Goal: Task Accomplishment & Management: Manage account settings

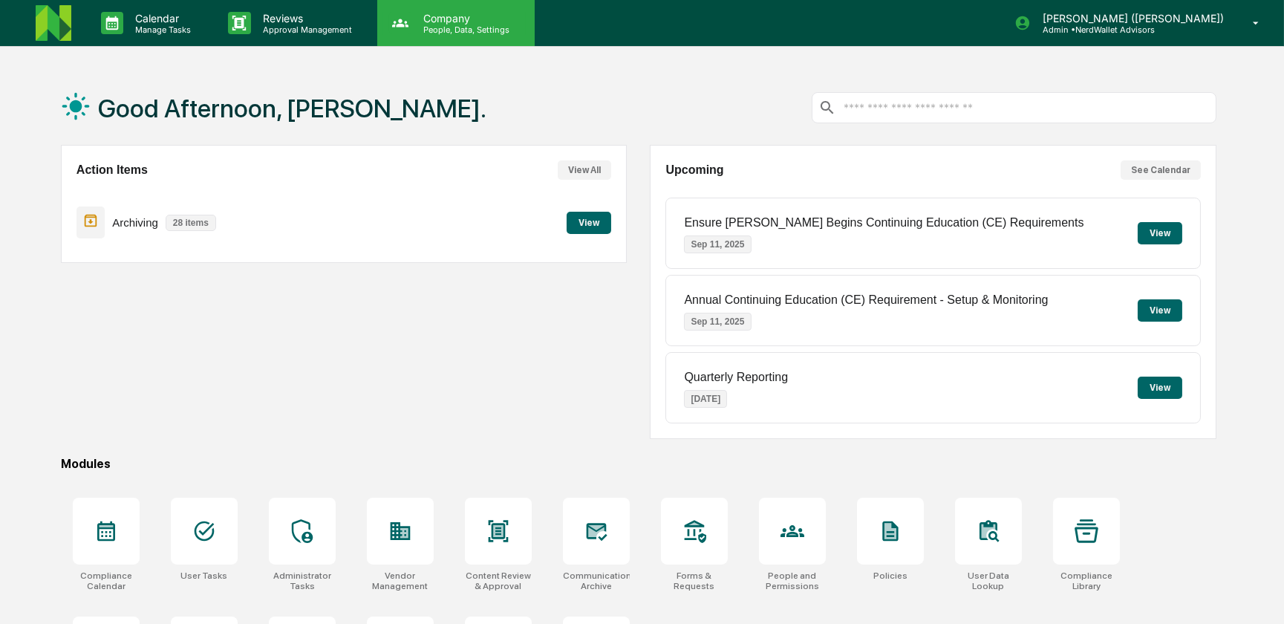
click at [446, 22] on p "Company" at bounding box center [463, 18] width 105 height 13
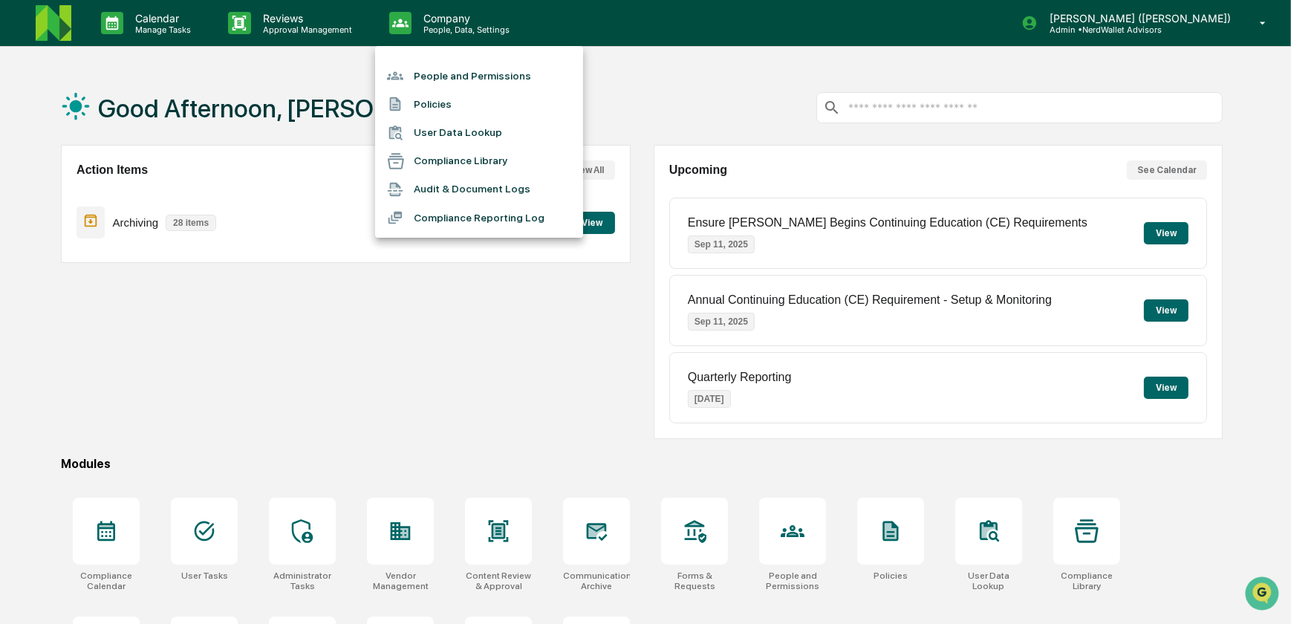
click at [453, 74] on li "People and Permissions" at bounding box center [479, 76] width 208 height 28
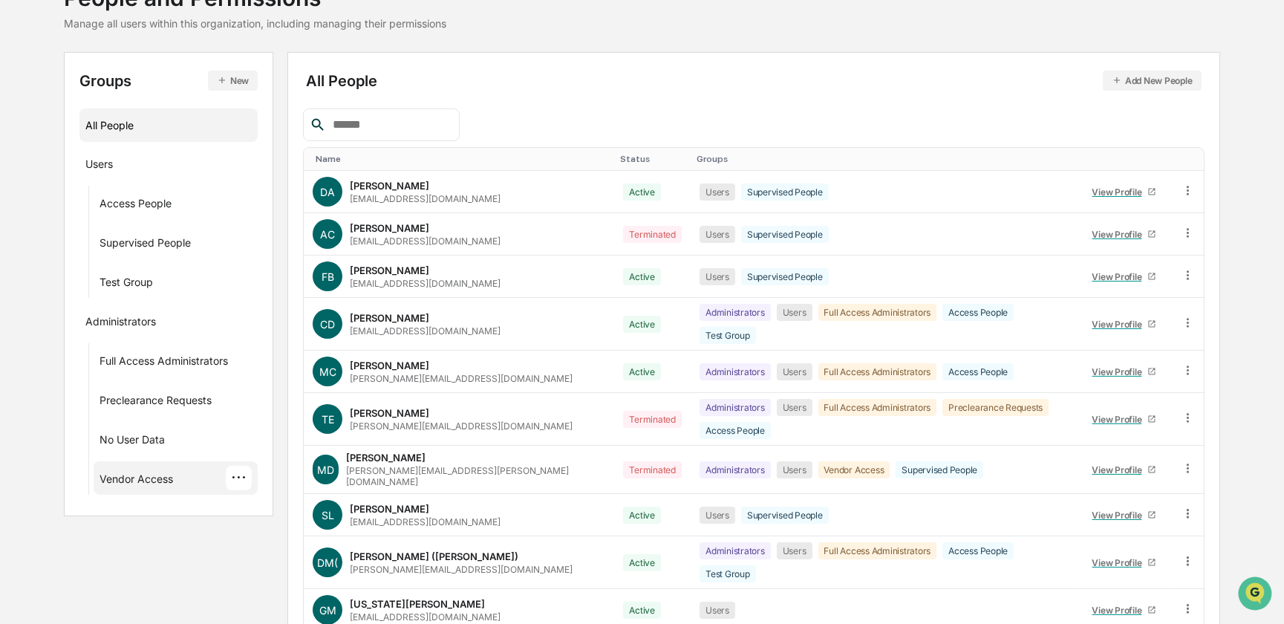
scroll to position [150, 0]
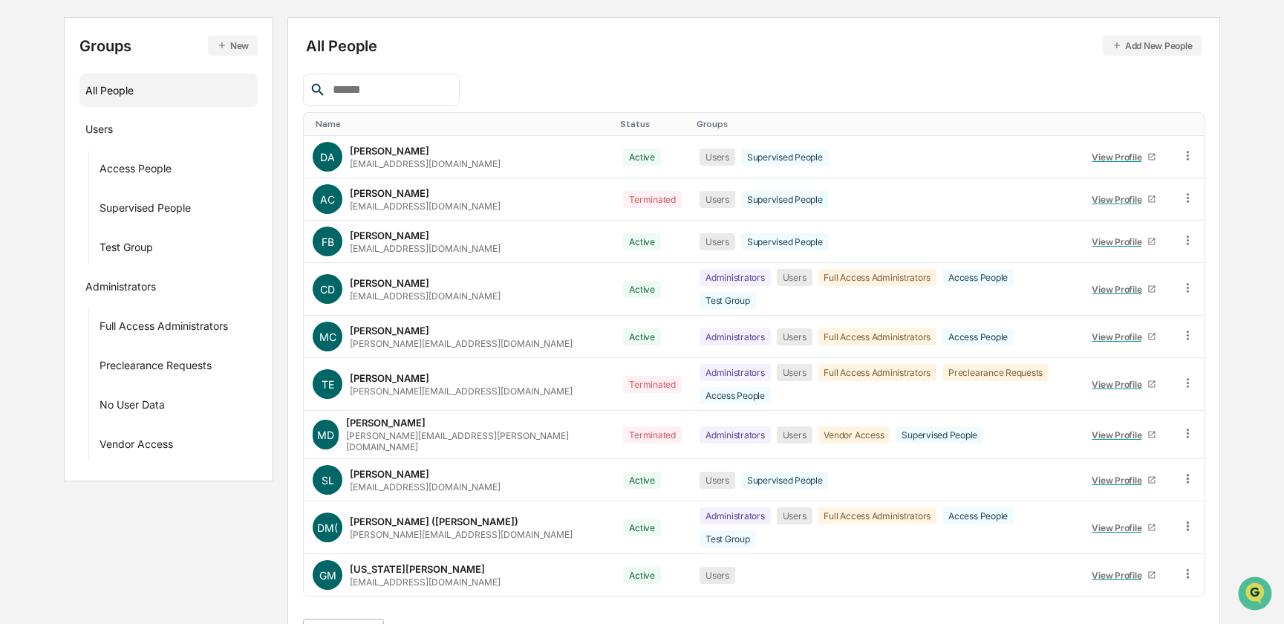
click at [373, 588] on body "Calendar Manage Tasks Reviews Approval Management Company People, Data, Setting…" at bounding box center [642, 256] width 1284 height 812
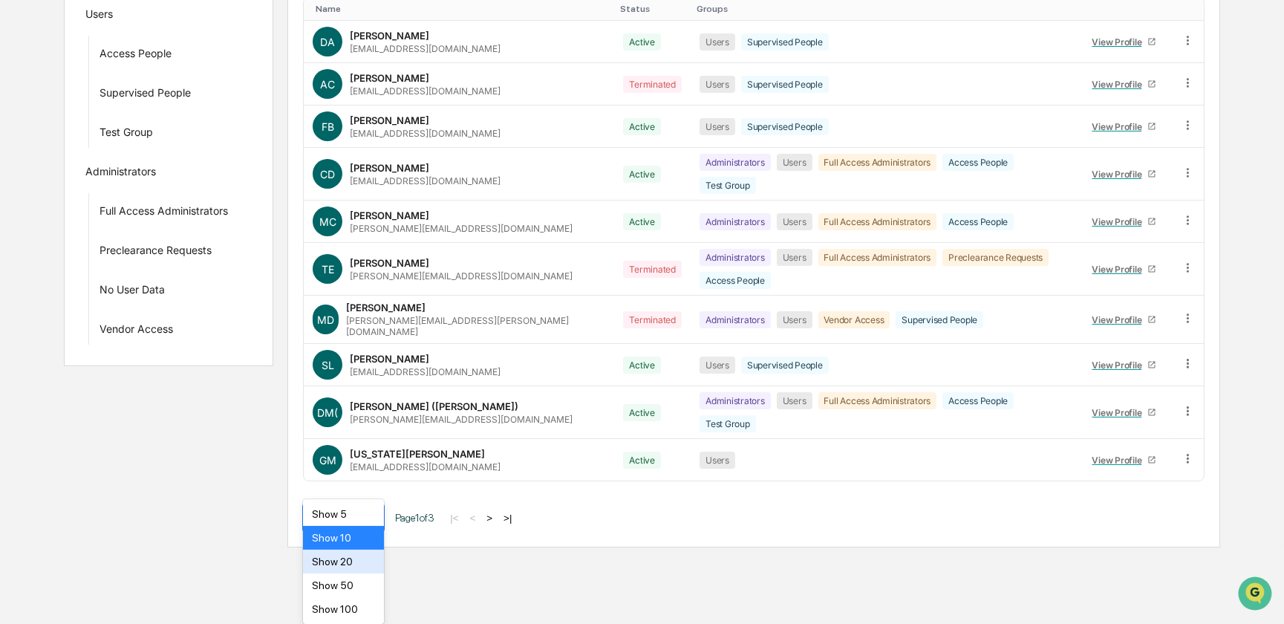
click at [334, 559] on div "Show 20" at bounding box center [343, 562] width 80 height 24
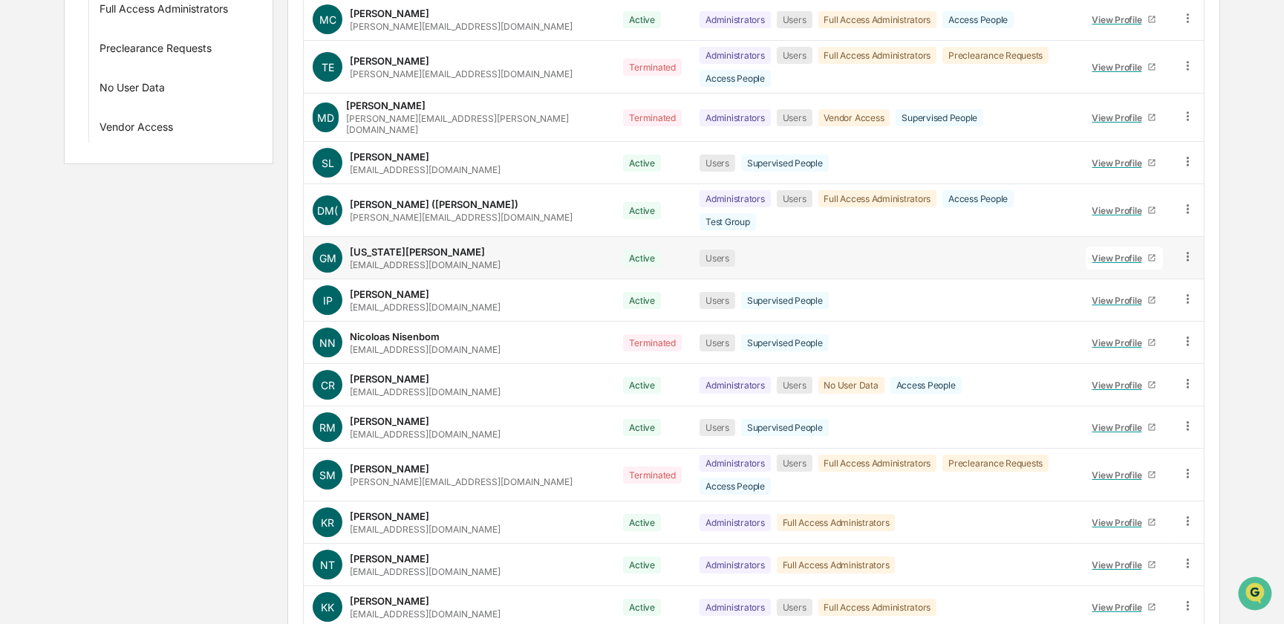
scroll to position [472, 0]
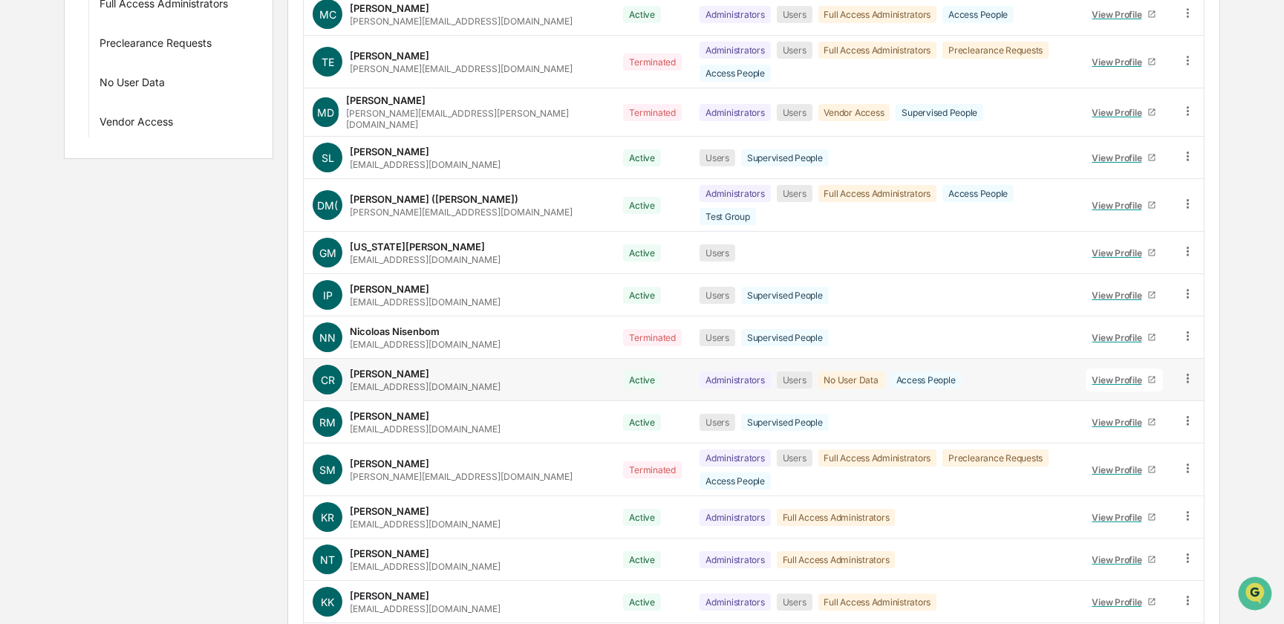
click at [1116, 374] on div "View Profile" at bounding box center [1120, 379] width 56 height 11
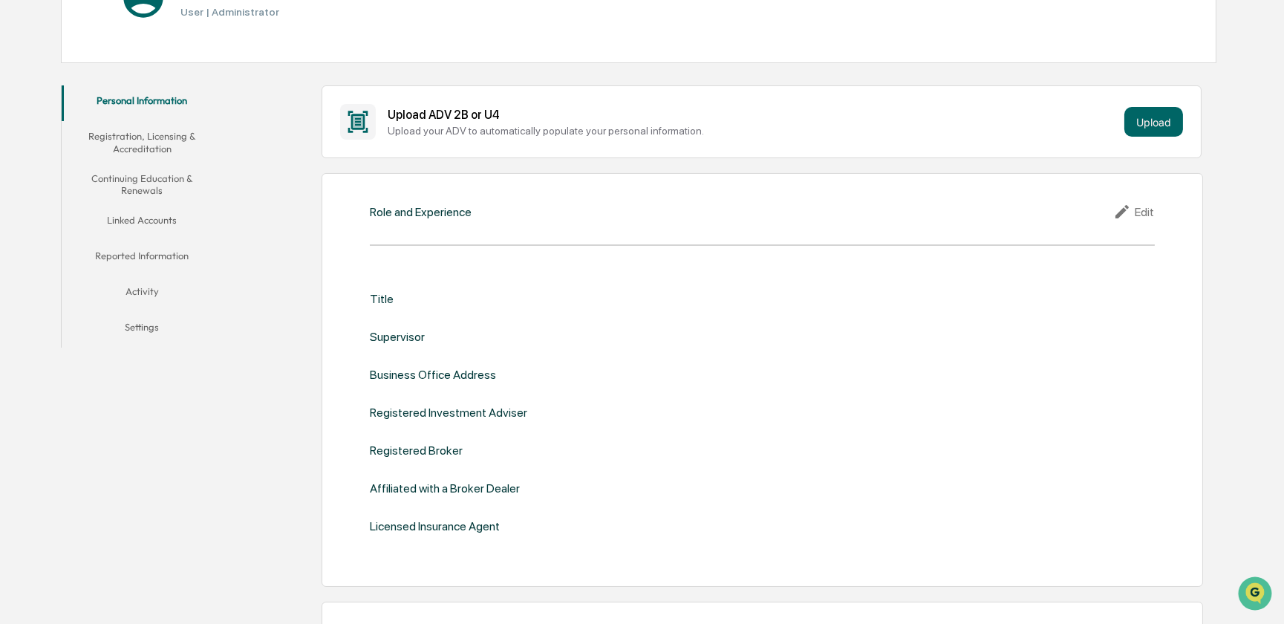
scroll to position [202, 0]
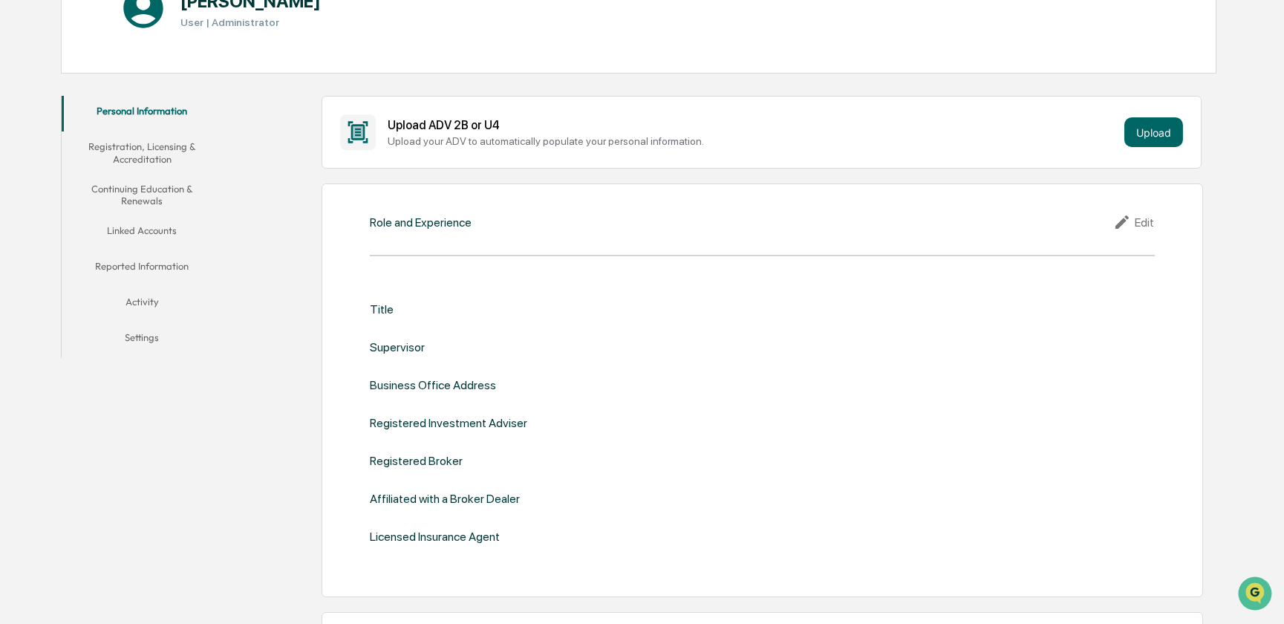
click at [168, 229] on button "Linked Accounts" at bounding box center [142, 233] width 161 height 36
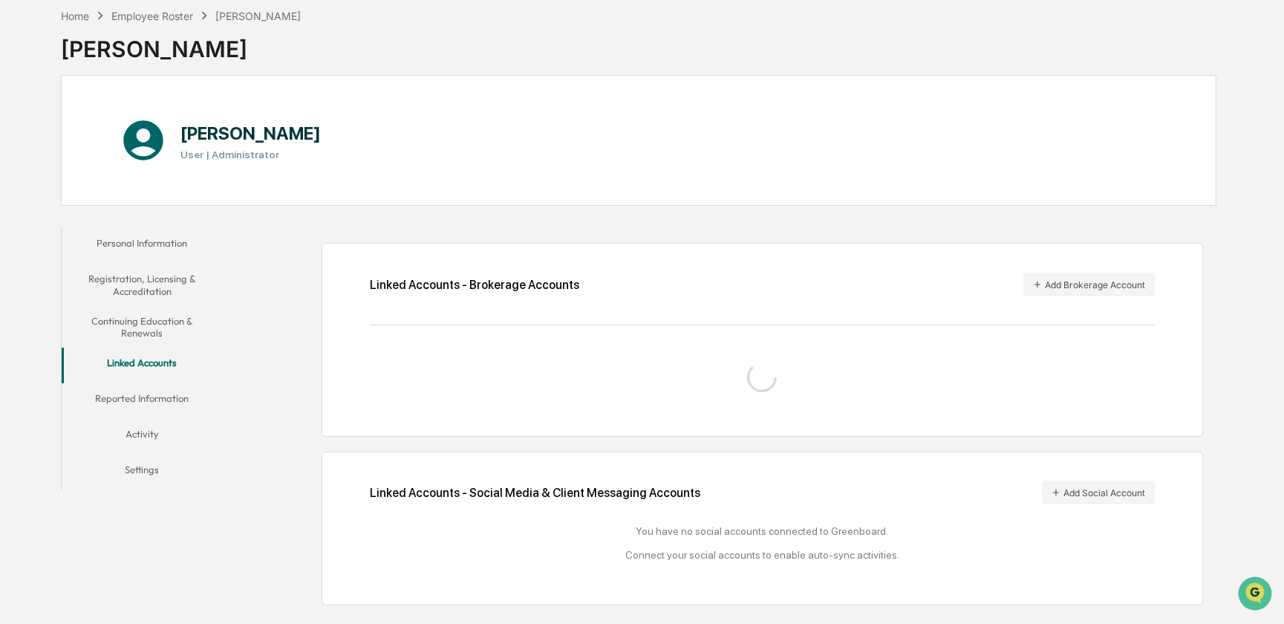
scroll to position [202, 0]
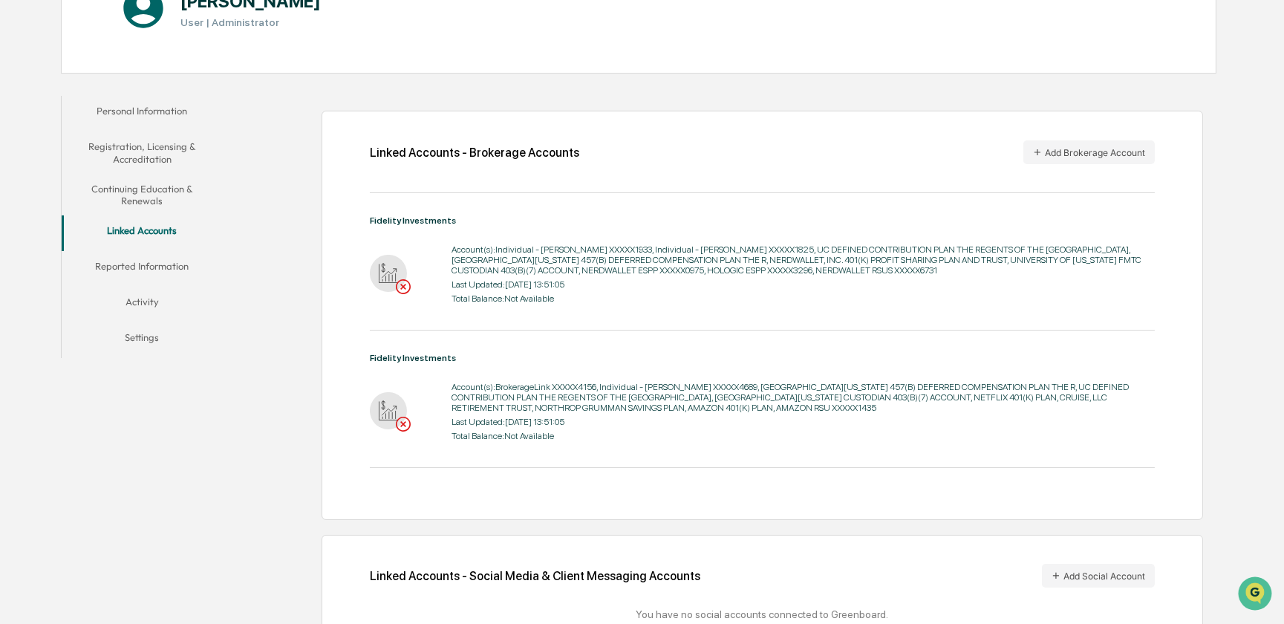
click at [547, 257] on div "Account(s): Individual - [PERSON_NAME] XXXXX1933, Individual - [PERSON_NAME] XX…" at bounding box center [803, 259] width 703 height 31
click at [405, 287] on img at bounding box center [403, 286] width 15 height 15
click at [1252, 587] on img "Open customer support" at bounding box center [1254, 593] width 37 height 30
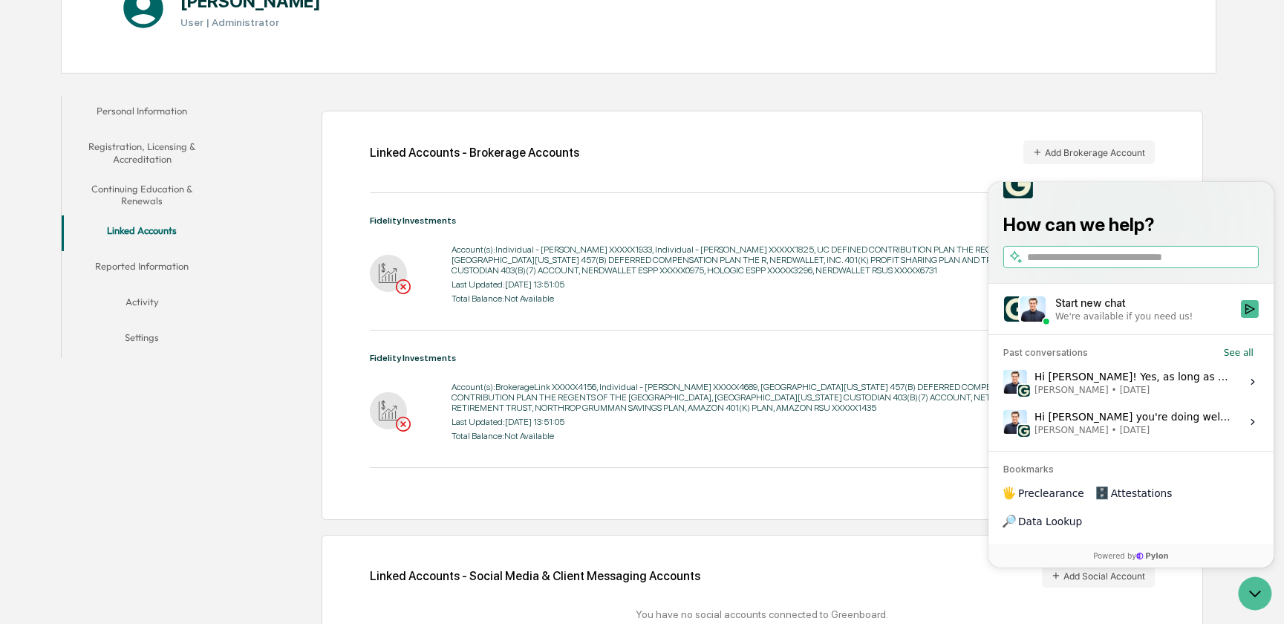
click at [1046, 265] on input "search" at bounding box center [1140, 258] width 229 height 16
click at [1232, 268] on label "**********" at bounding box center [1130, 257] width 255 height 22
click at [1232, 265] on input "**********" at bounding box center [1129, 258] width 206 height 16
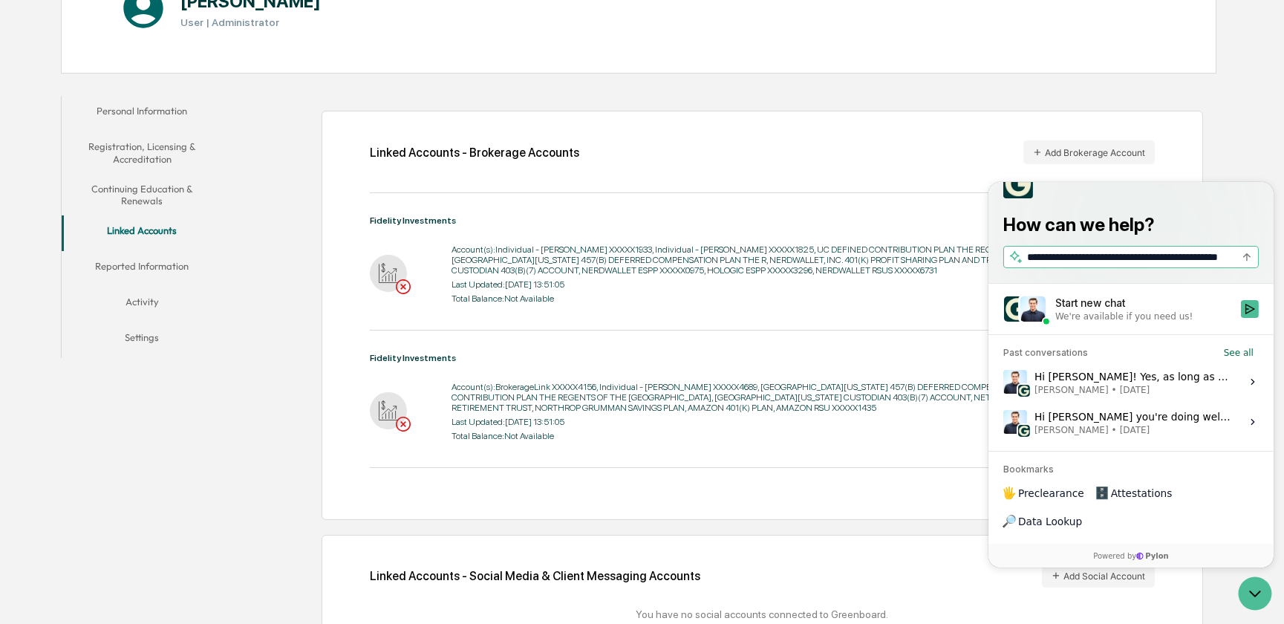
type input "**********"
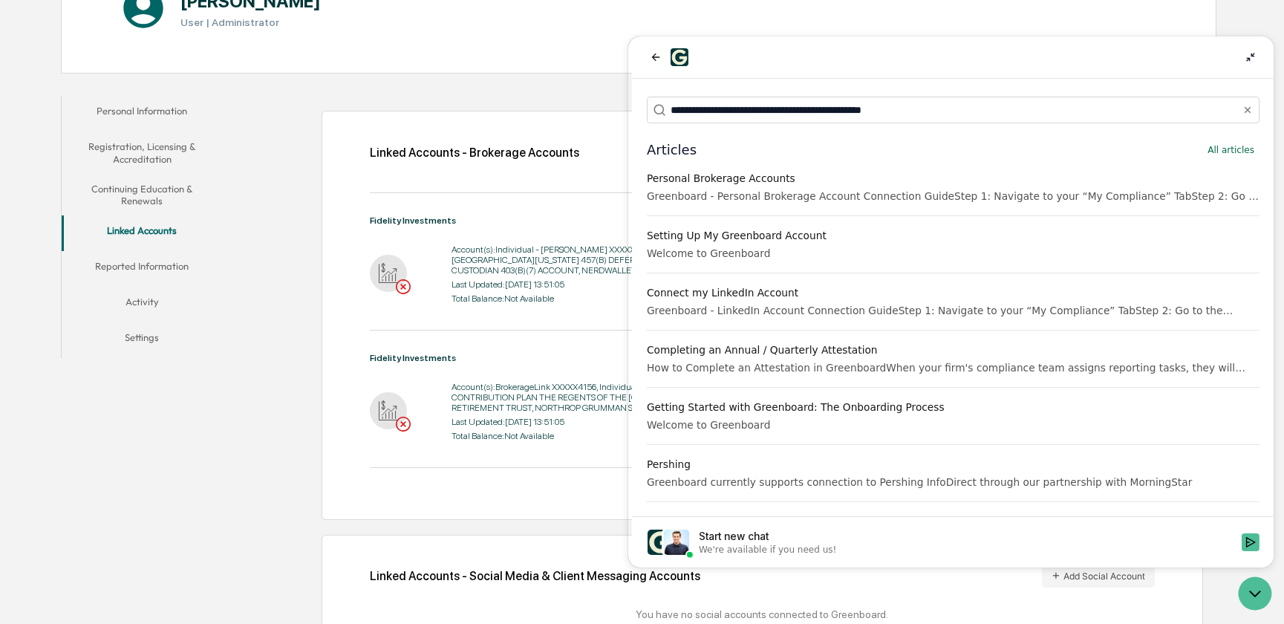
click at [304, 442] on div "Linked Accounts - Brokerage Accounts Add Brokerage Account Fidelity Investments…" at bounding box center [723, 391] width 986 height 607
click at [1250, 59] on icon at bounding box center [1250, 57] width 12 height 12
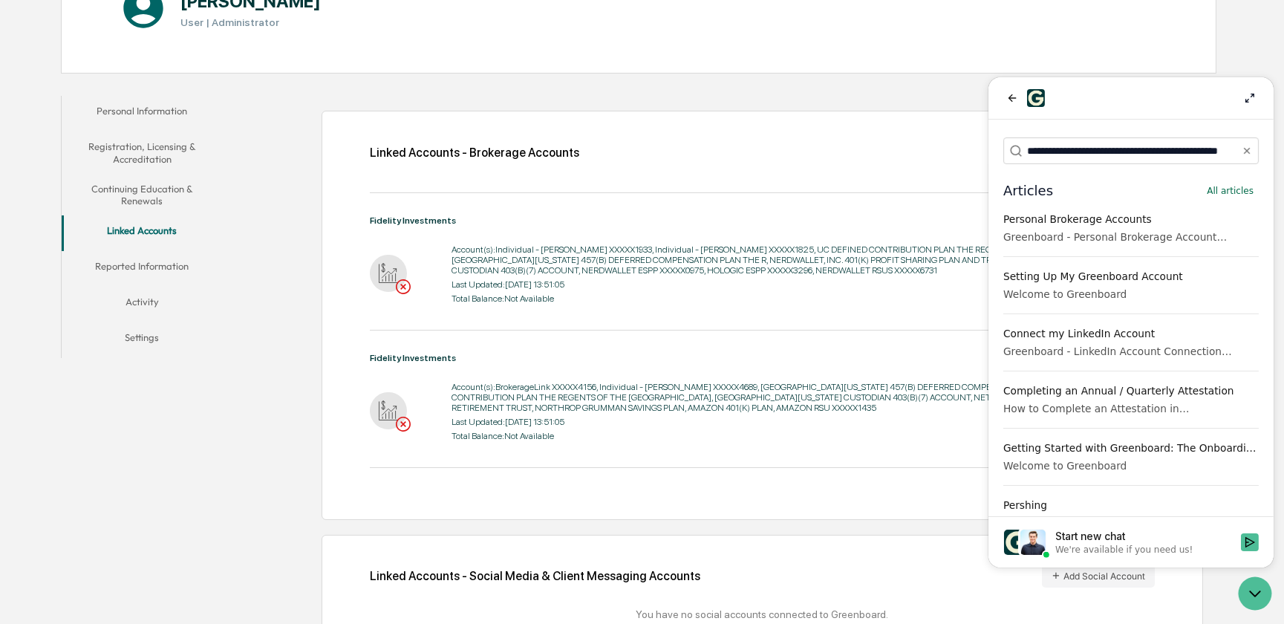
click at [892, 505] on div "Linked Accounts - Brokerage Accounts Add Brokerage Account Fidelity Investments…" at bounding box center [762, 315] width 881 height 408
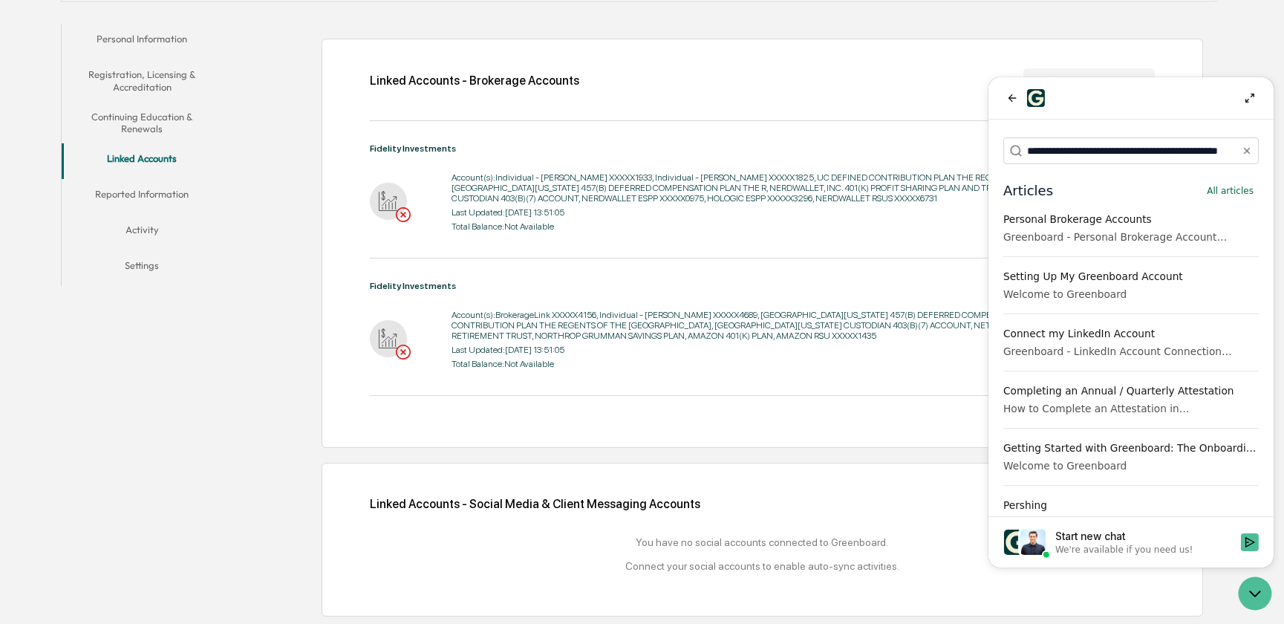
scroll to position [0, 0]
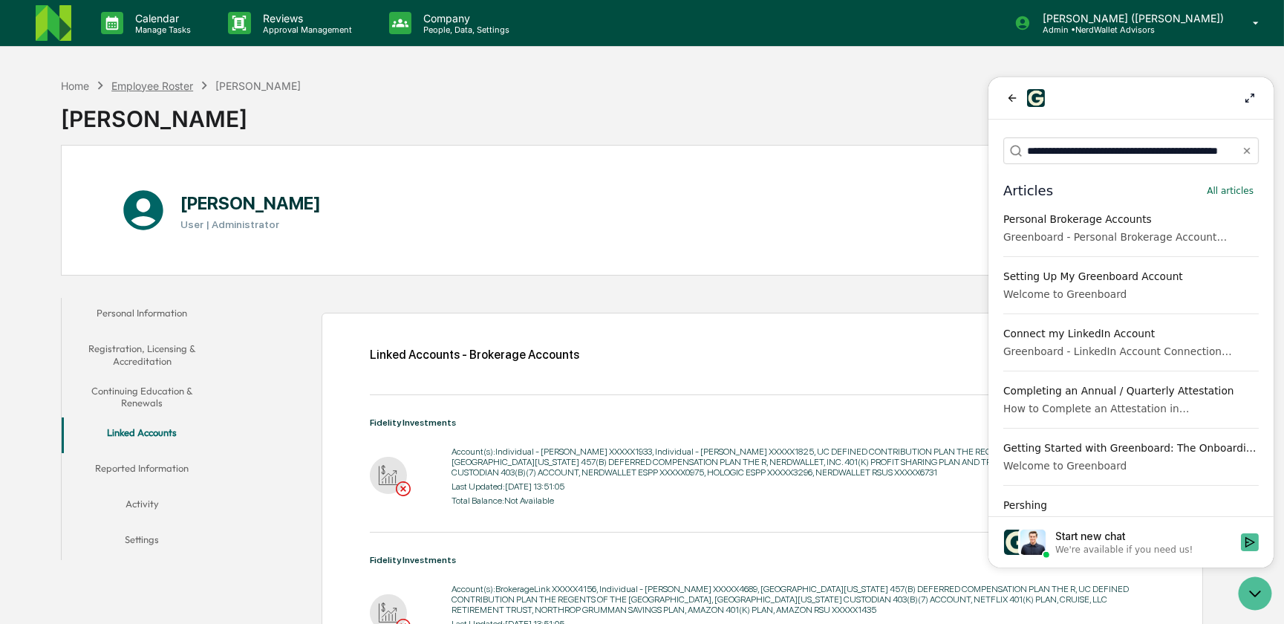
click at [153, 85] on div "Employee Roster" at bounding box center [152, 85] width 82 height 13
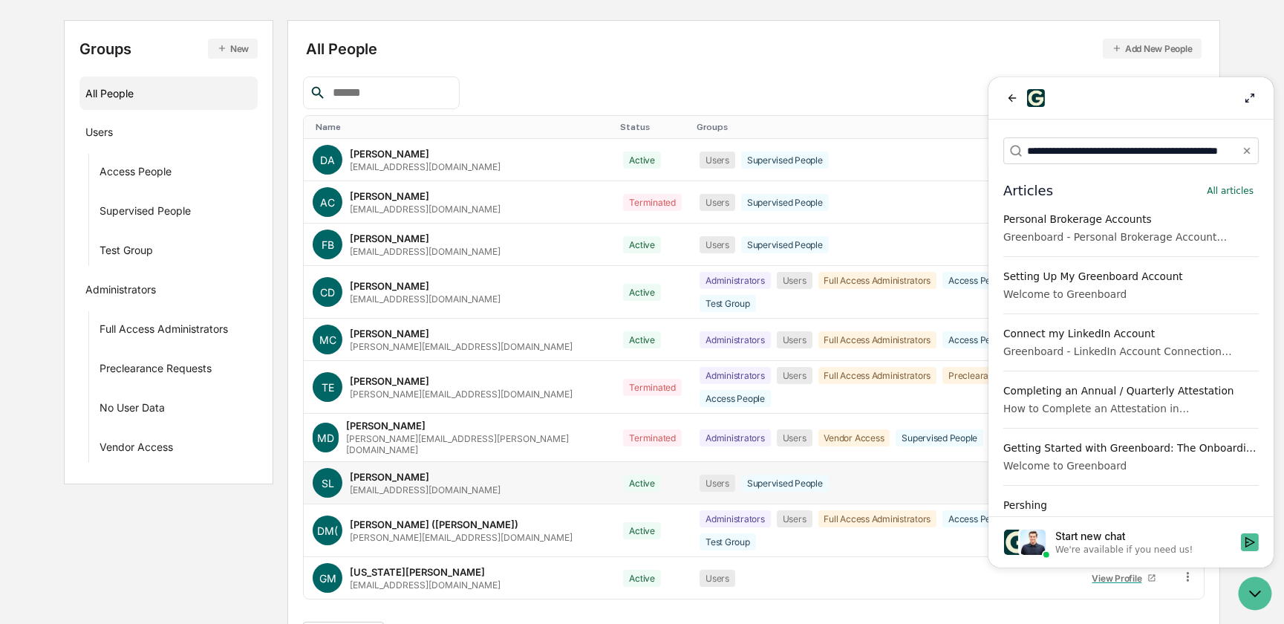
scroll to position [150, 0]
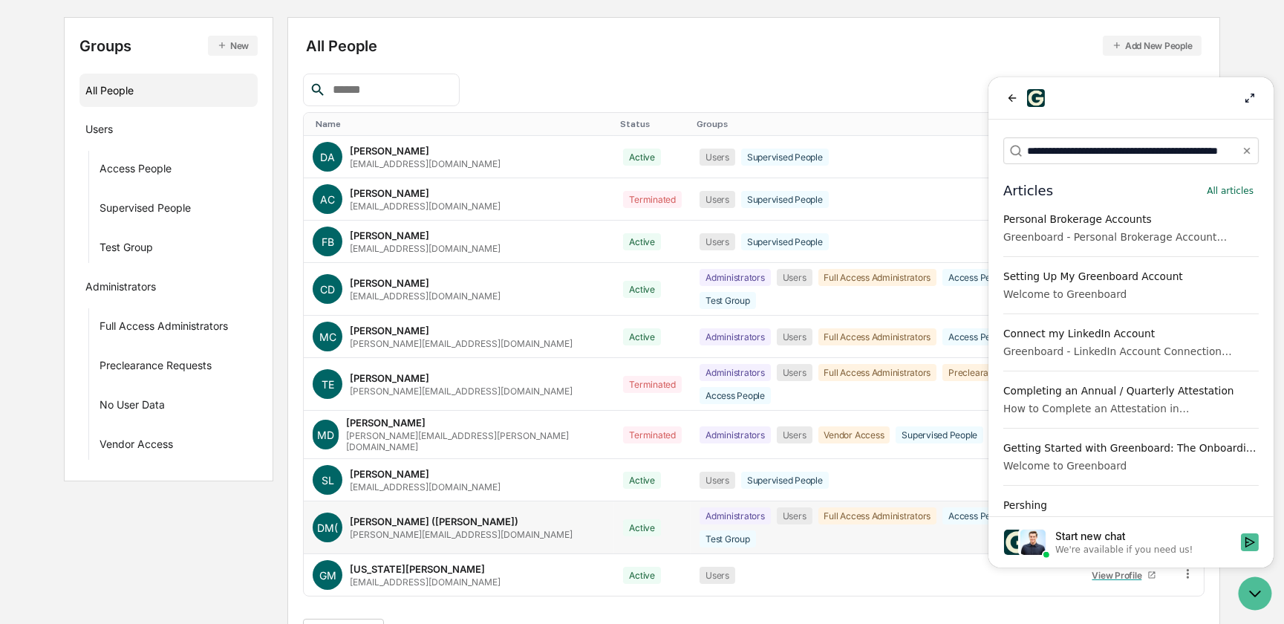
click at [388, 529] on div "[PERSON_NAME][EMAIL_ADDRESS][DOMAIN_NAME]" at bounding box center [461, 534] width 223 height 11
click at [1244, 94] on icon at bounding box center [1249, 98] width 12 height 12
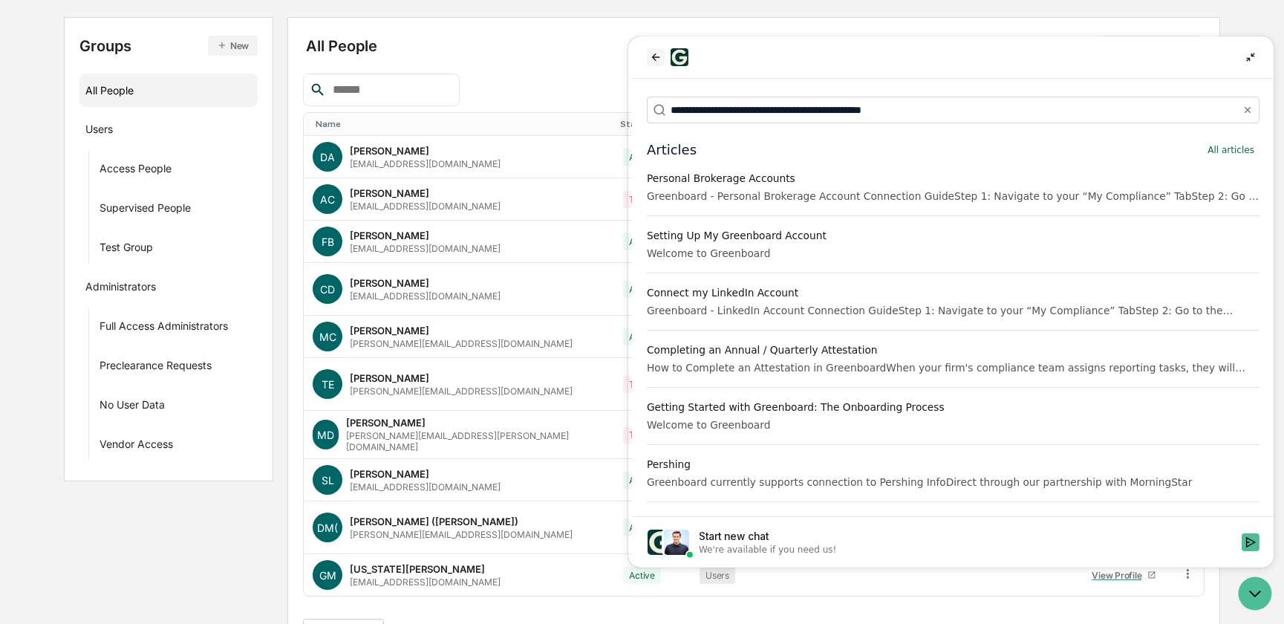
click at [652, 53] on icon "back" at bounding box center [655, 57] width 12 height 12
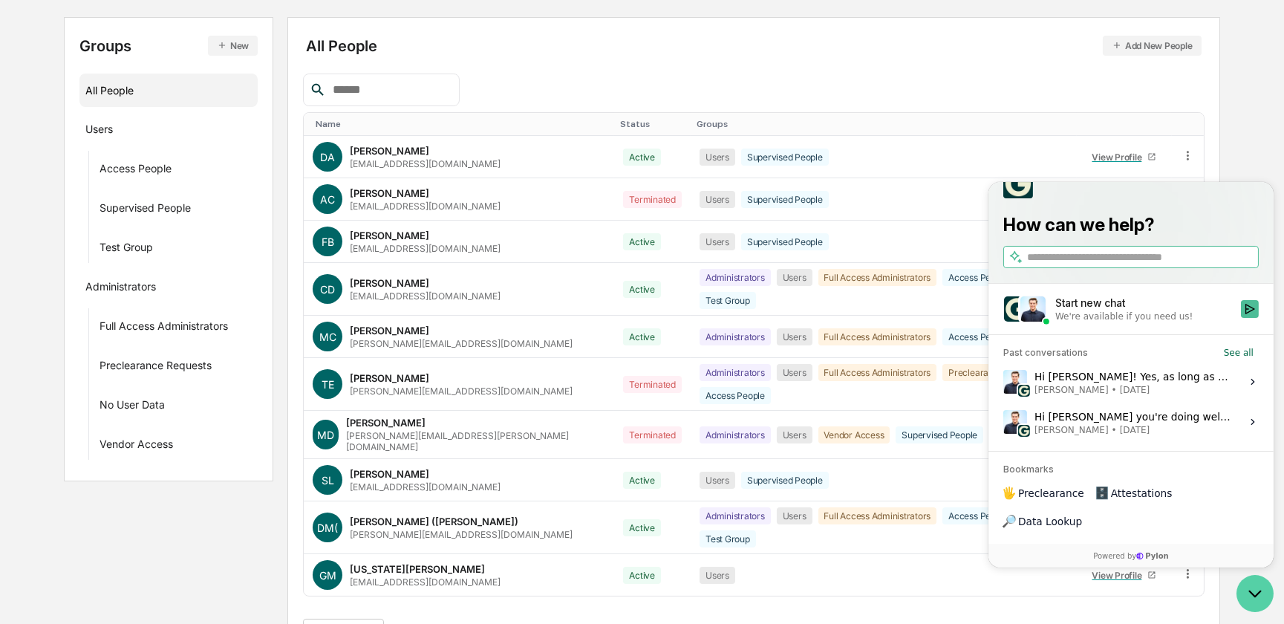
click at [1262, 592] on icon "Open customer support" at bounding box center [1254, 592] width 37 height 37
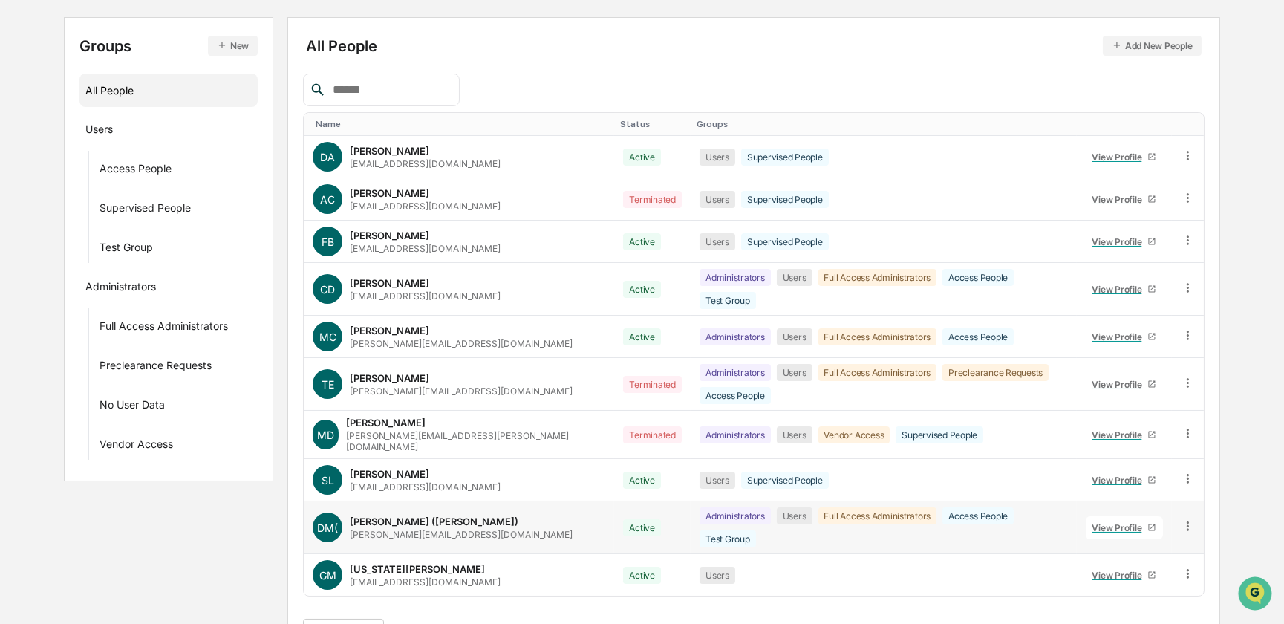
click at [1113, 522] on div "View Profile" at bounding box center [1120, 527] width 56 height 11
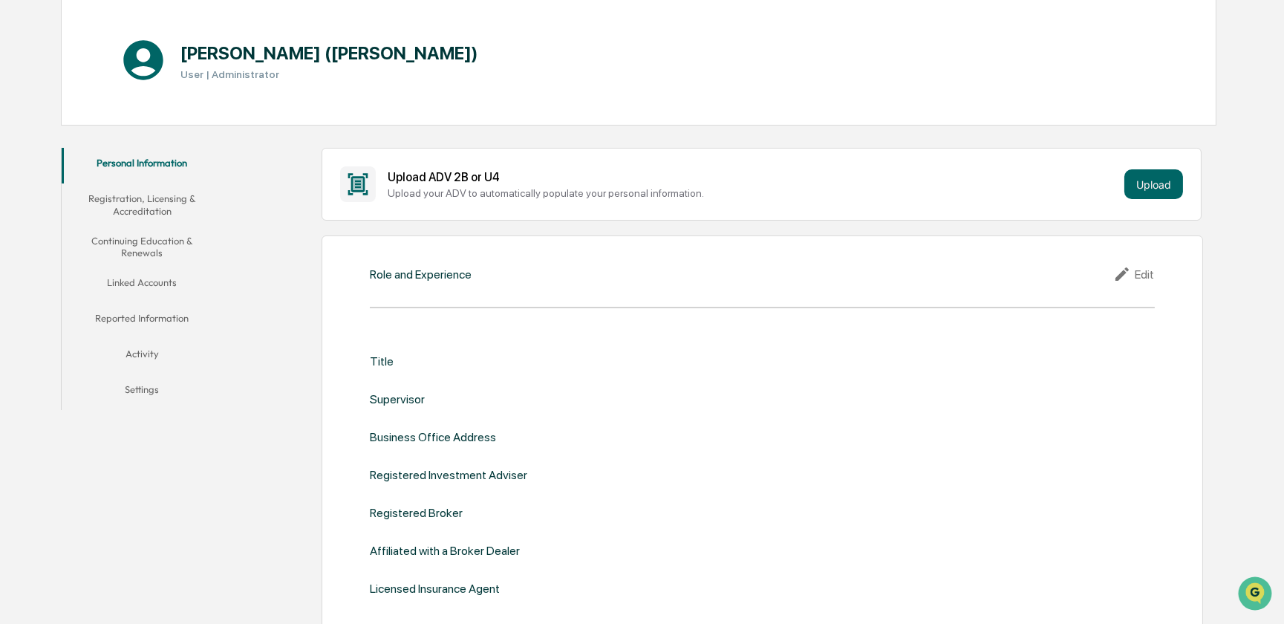
click at [141, 281] on button "Linked Accounts" at bounding box center [142, 285] width 161 height 36
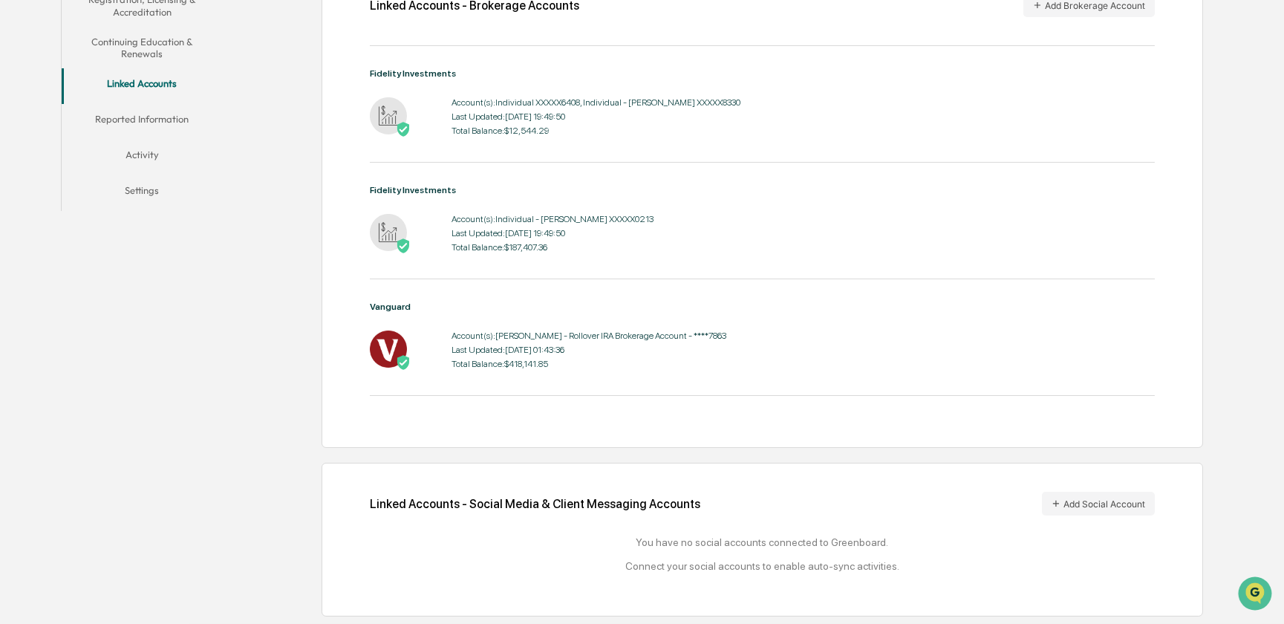
scroll to position [289, 0]
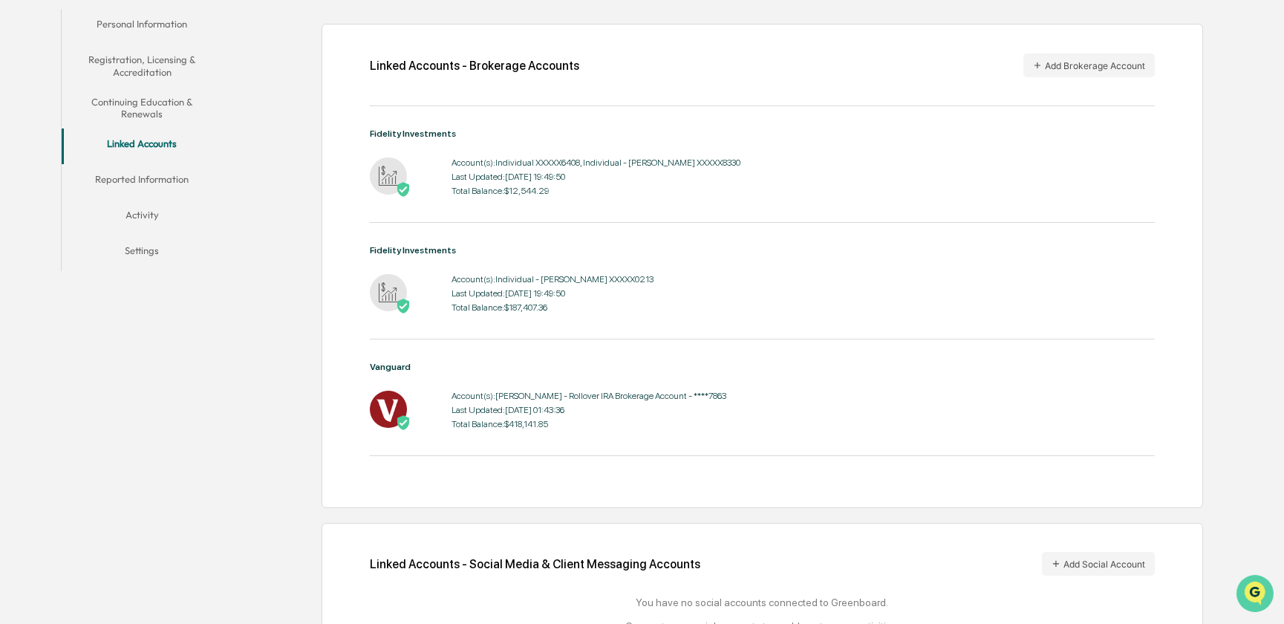
click at [1256, 590] on img "Open customer support" at bounding box center [1254, 593] width 37 height 30
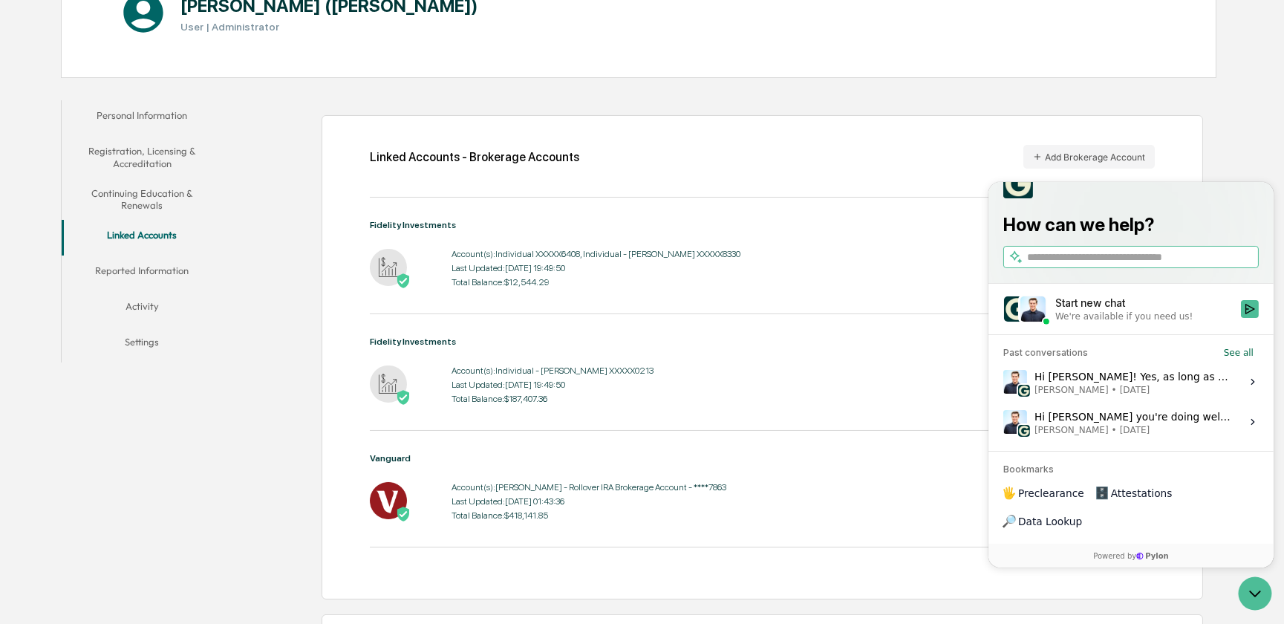
scroll to position [221, 0]
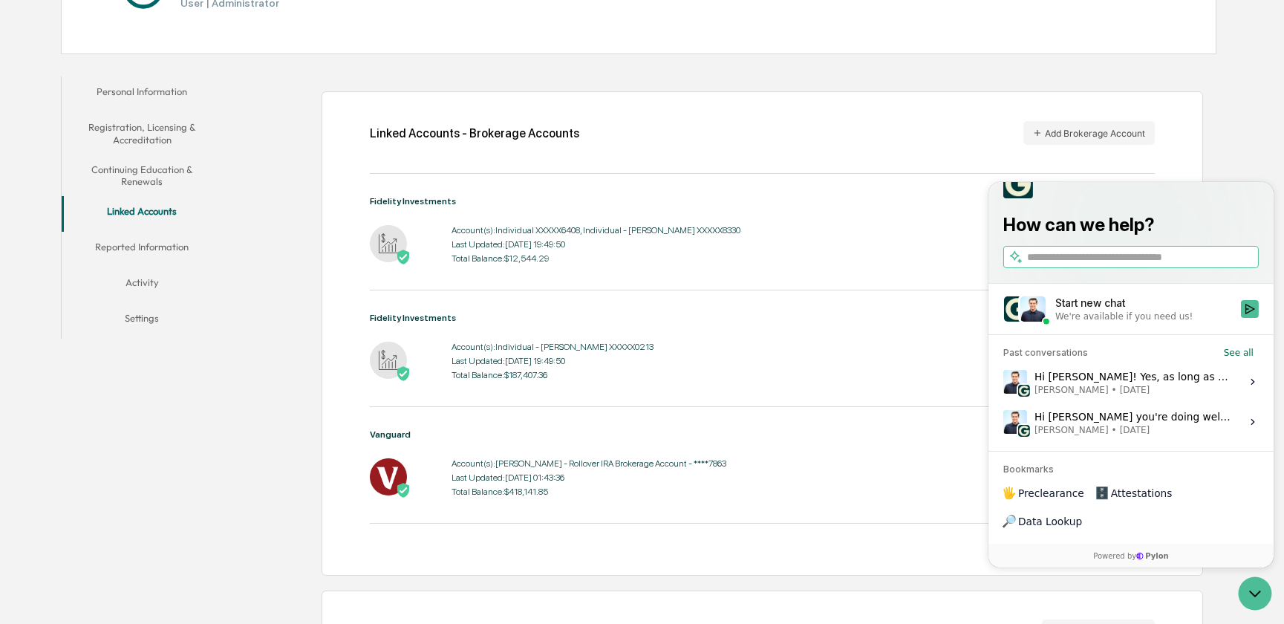
click at [1083, 265] on input "search" at bounding box center [1140, 258] width 229 height 16
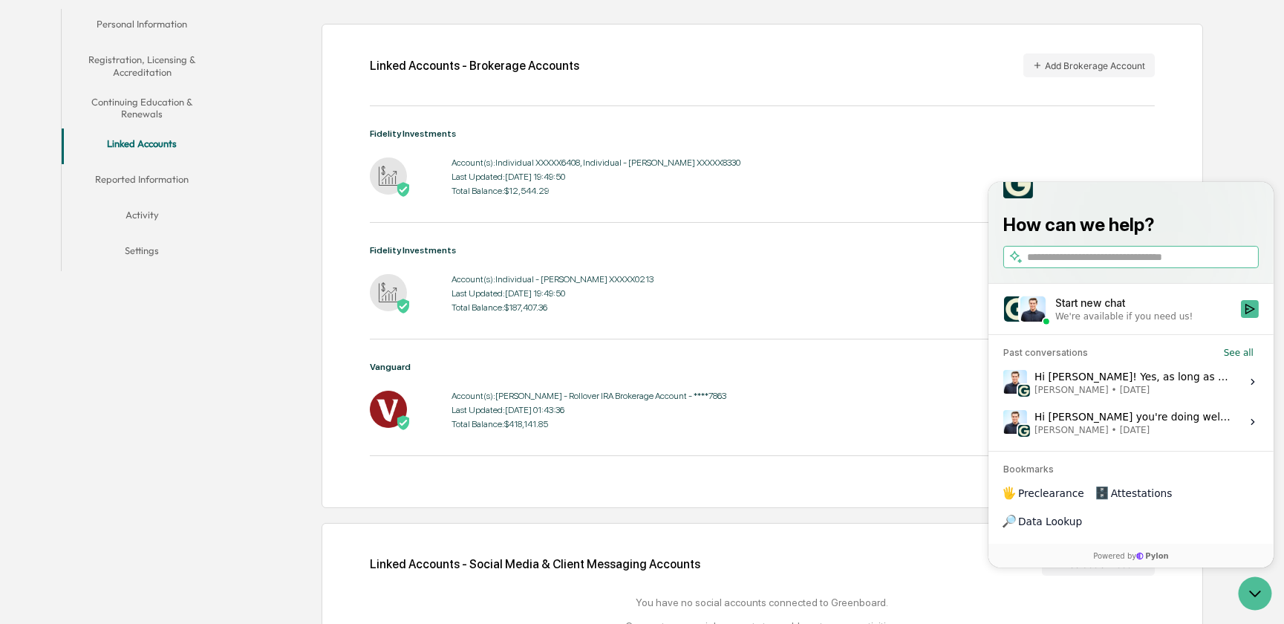
scroll to position [356, 0]
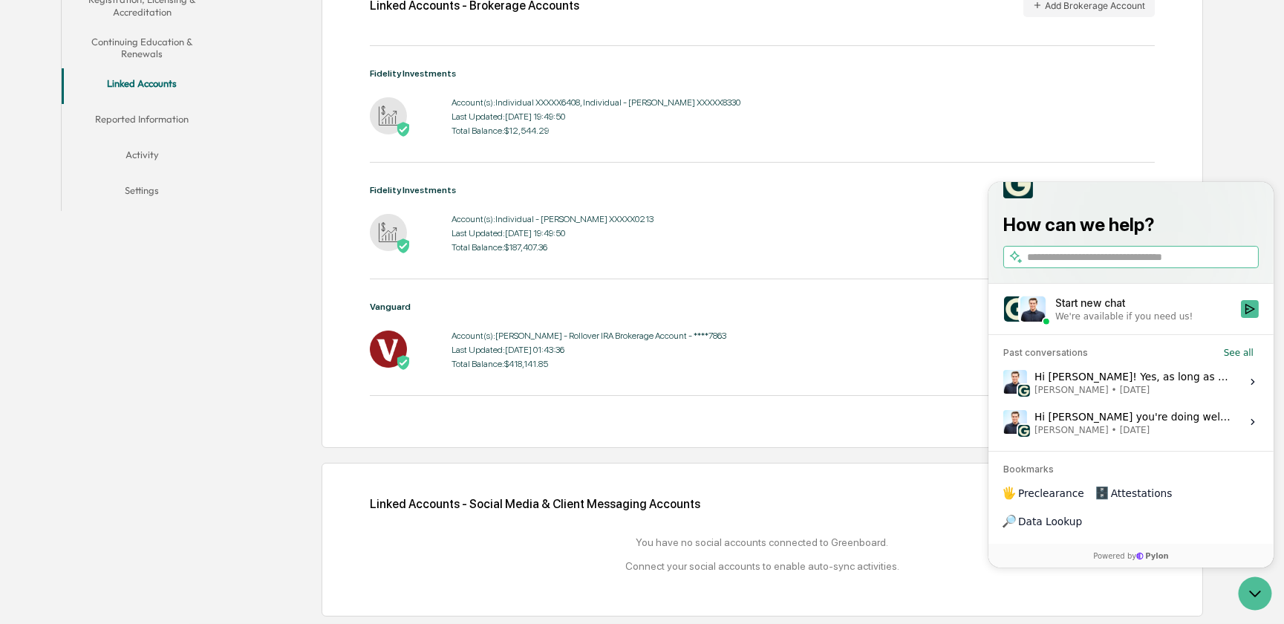
click at [876, 439] on div "Linked Accounts - Brokerage Accounts Add Brokerage Account Fidelity Investments…" at bounding box center [762, 205] width 881 height 483
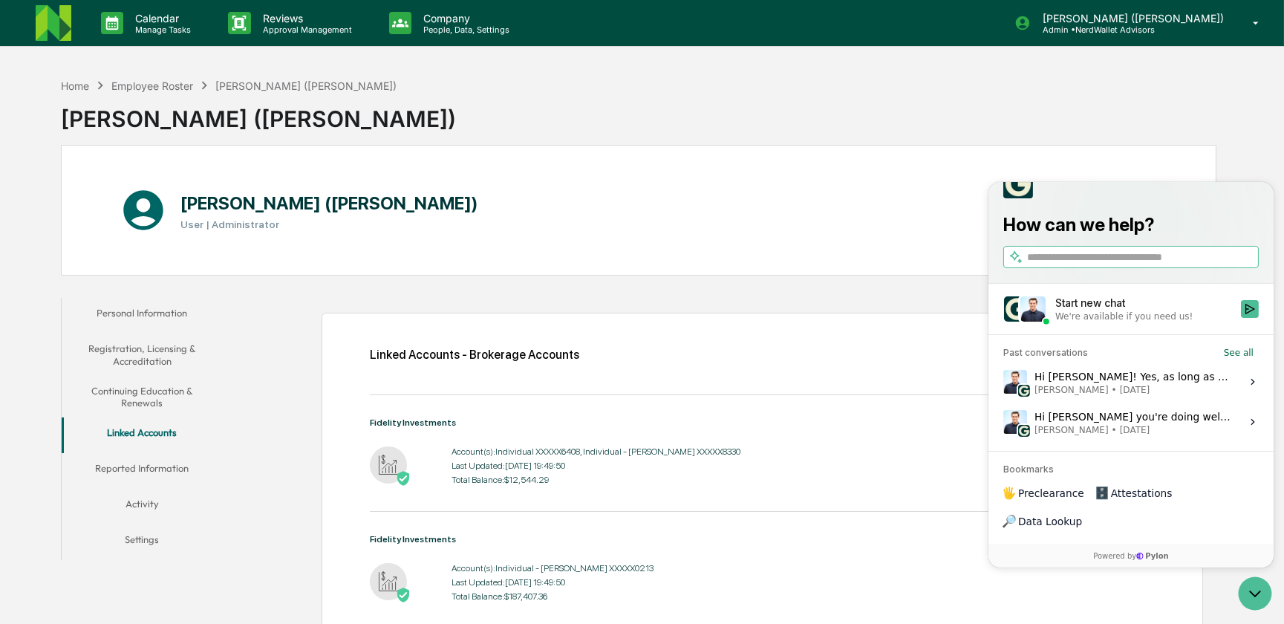
scroll to position [67, 0]
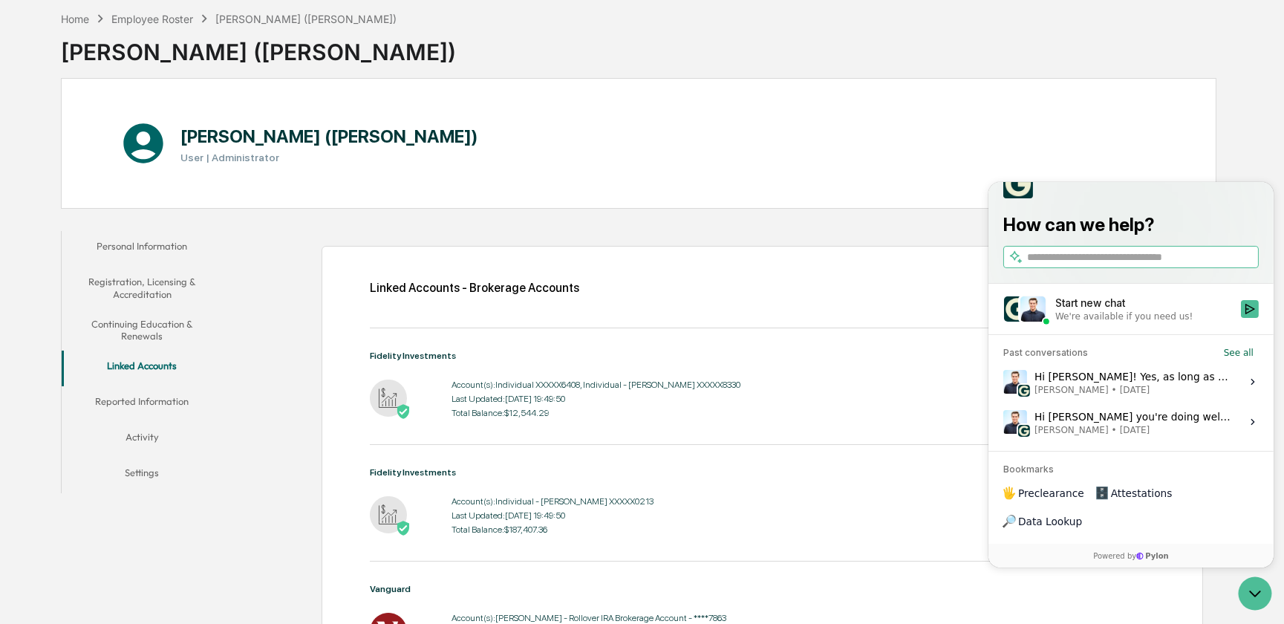
click at [1104, 310] on div "Start new chat" at bounding box center [1143, 303] width 177 height 15
click at [1240, 318] on button "Start new chat We're available if you need us!" at bounding box center [1249, 309] width 18 height 18
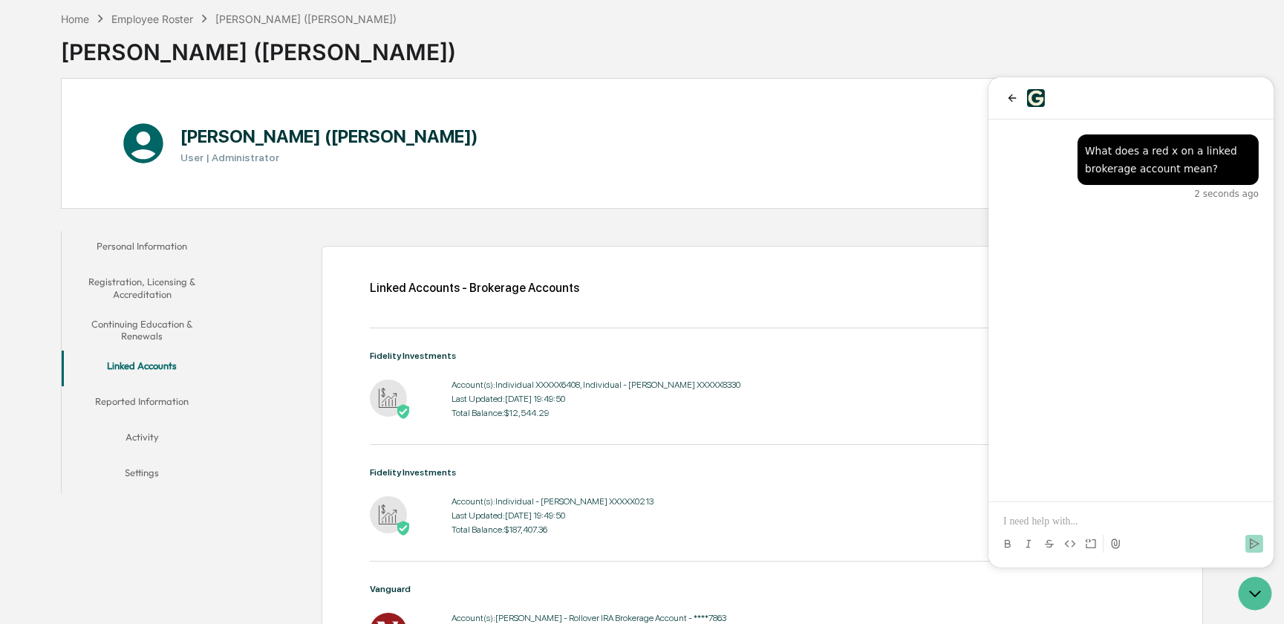
click at [876, 111] on div "[PERSON_NAME] ([PERSON_NAME]) User | Administrator" at bounding box center [639, 143] width 1156 height 131
click at [934, 36] on div "Home Employee Roster [PERSON_NAME] ([PERSON_NAME]) [PERSON_NAME] ([PERSON_NAME])" at bounding box center [639, 41] width 1156 height 74
click at [1012, 94] on icon "back" at bounding box center [1011, 98] width 12 height 12
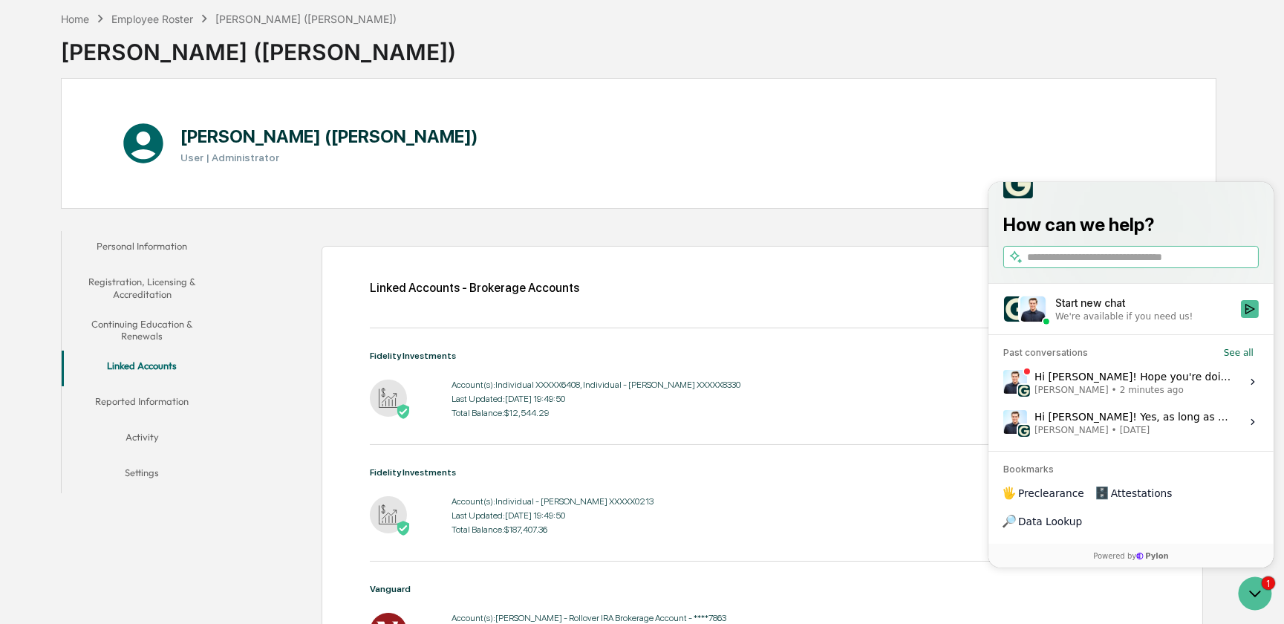
click at [1147, 396] on div "Hi [PERSON_NAME]! Hope you're doing well. This means that the brokerage account…" at bounding box center [1133, 382] width 198 height 28
click at [1003, 382] on button "View issue" at bounding box center [1002, 382] width 1 height 1
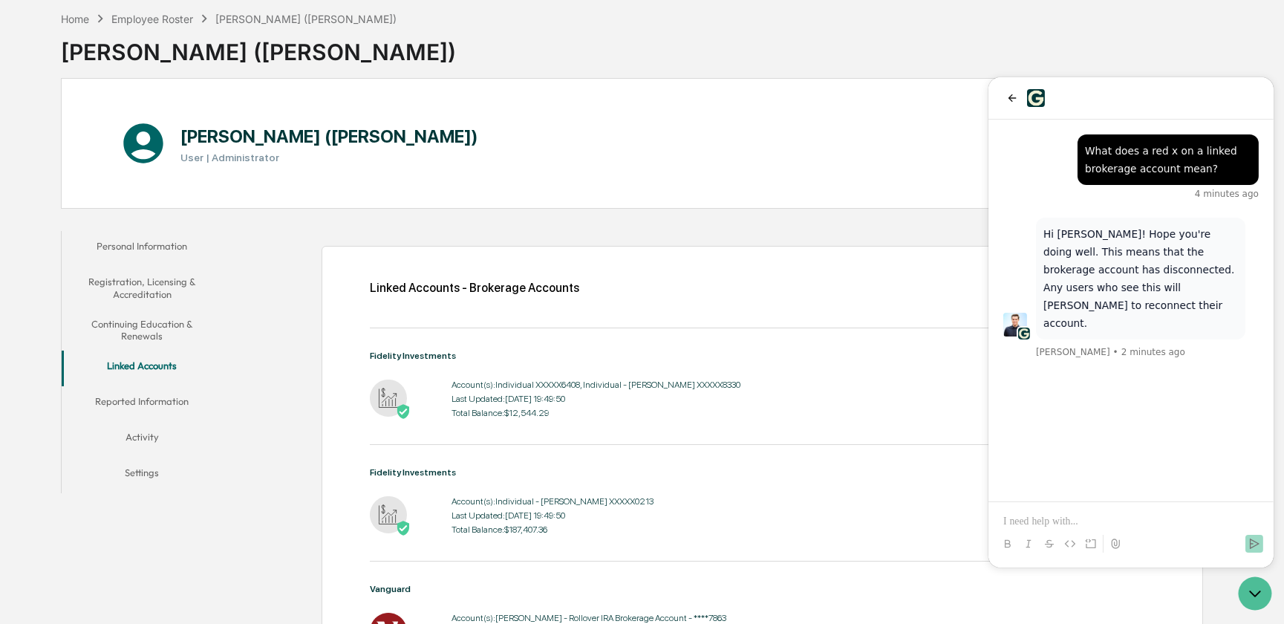
click at [1046, 516] on p at bounding box center [1130, 521] width 255 height 15
click at [1253, 544] on icon "Send" at bounding box center [1254, 544] width 12 height 12
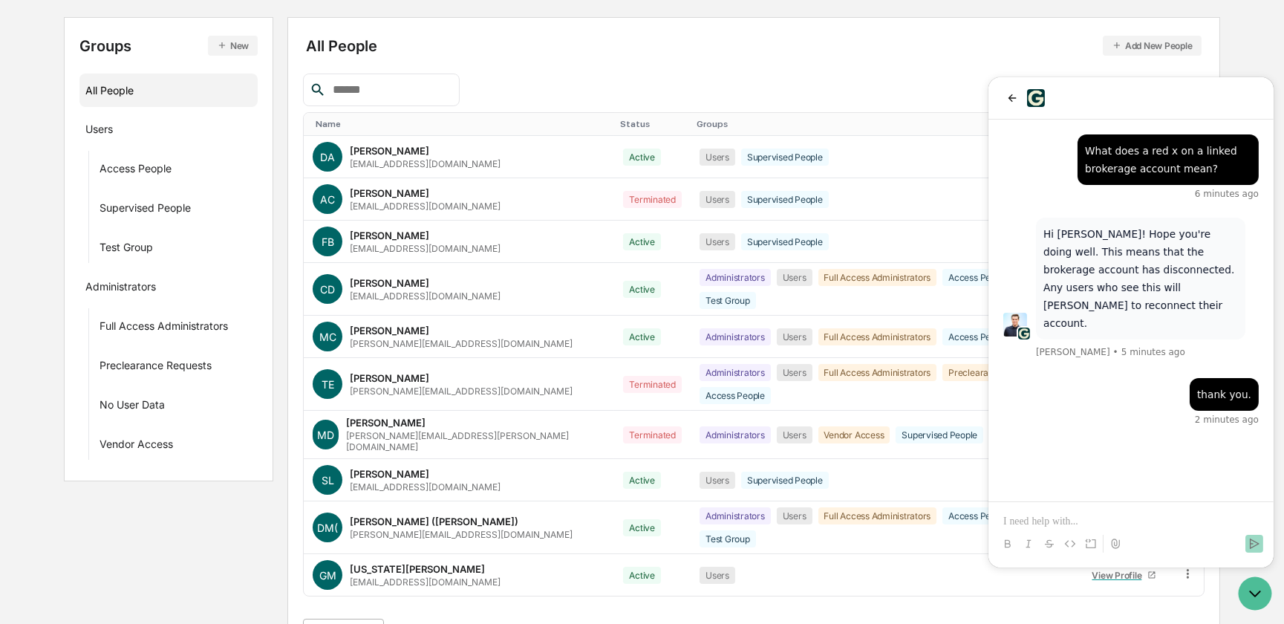
scroll to position [270, 0]
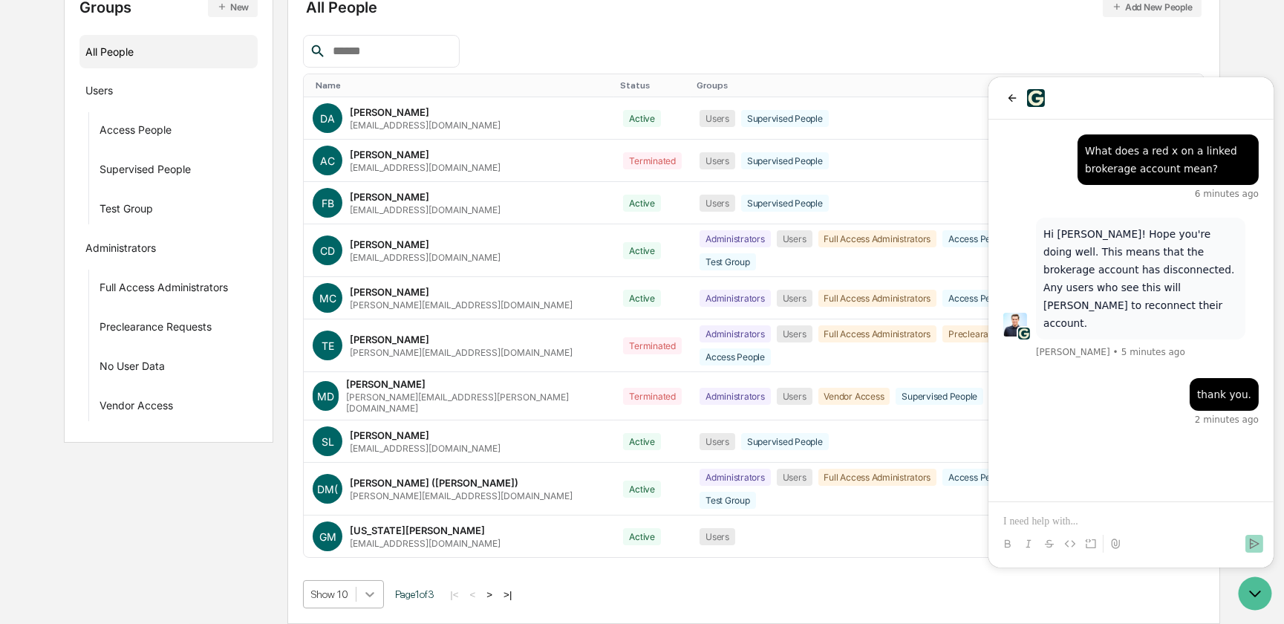
click at [364, 594] on body "Calendar Manage Tasks Reviews Approval Management Company People, Data, Setting…" at bounding box center [642, 217] width 1284 height 812
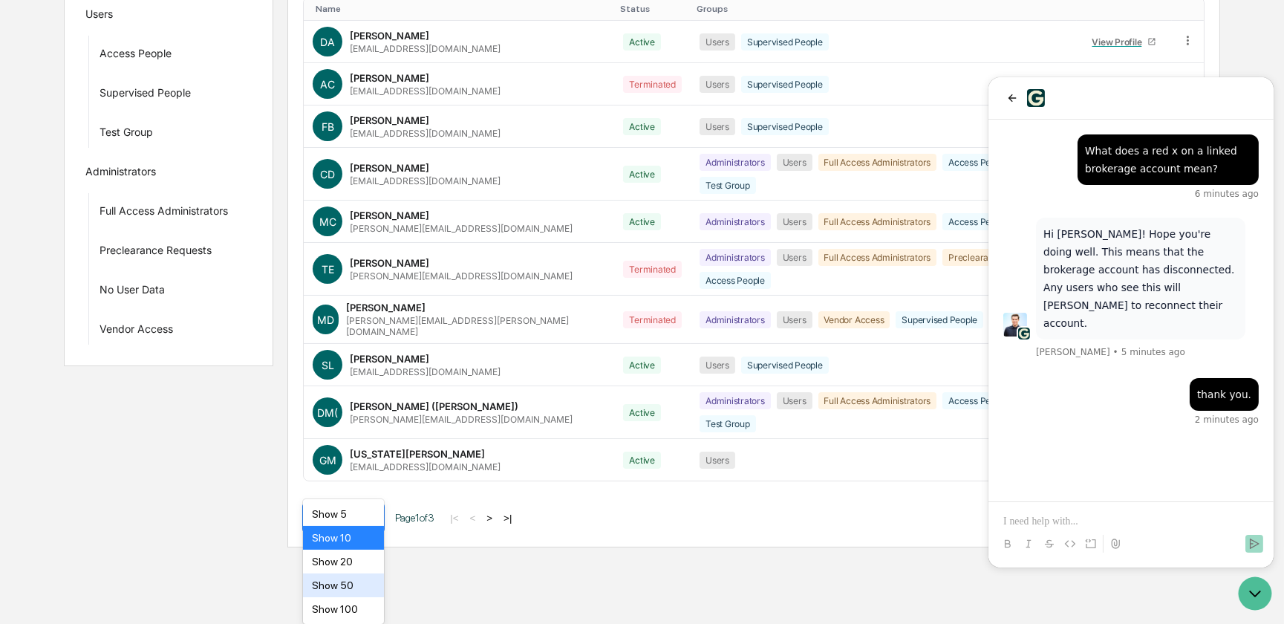
click at [351, 587] on div "Show 50" at bounding box center [343, 585] width 80 height 24
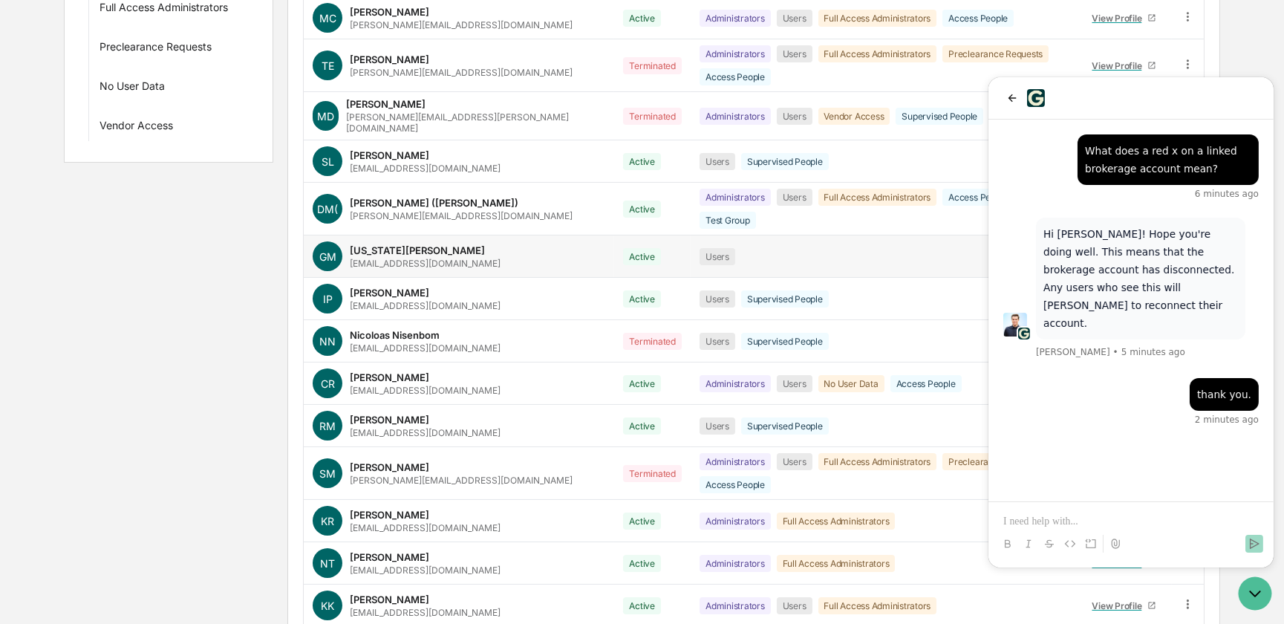
scroll to position [472, 0]
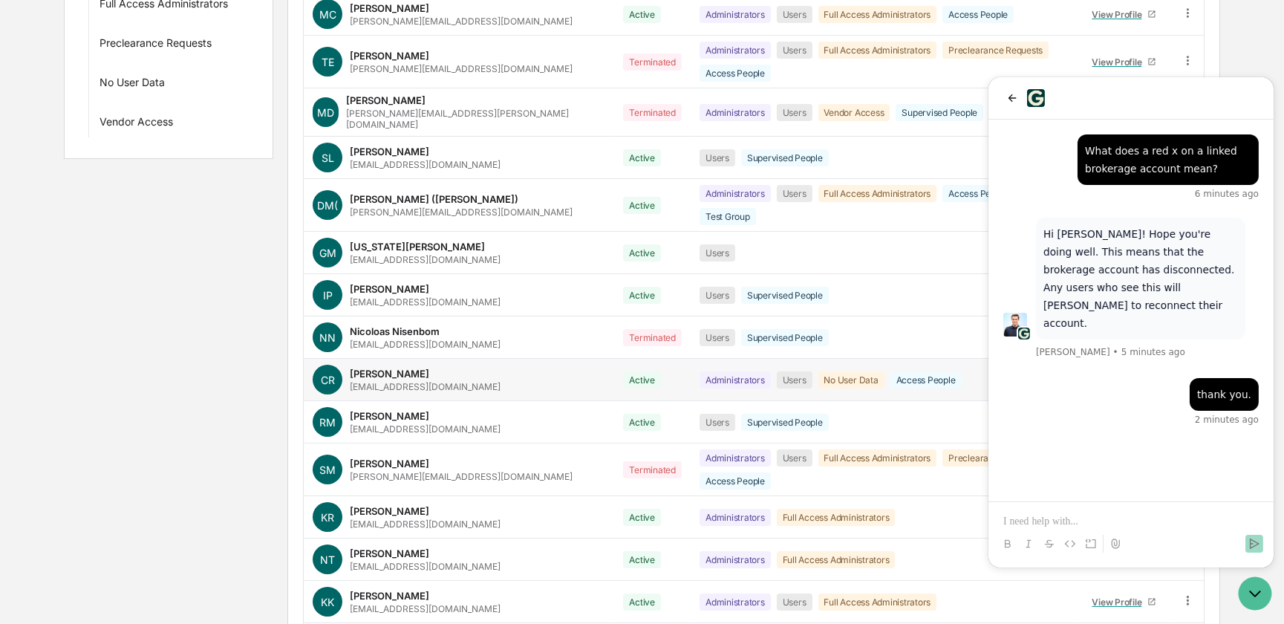
click at [389, 368] on div "[PERSON_NAME]" at bounding box center [389, 374] width 79 height 12
click at [1008, 95] on icon "back" at bounding box center [1011, 98] width 12 height 12
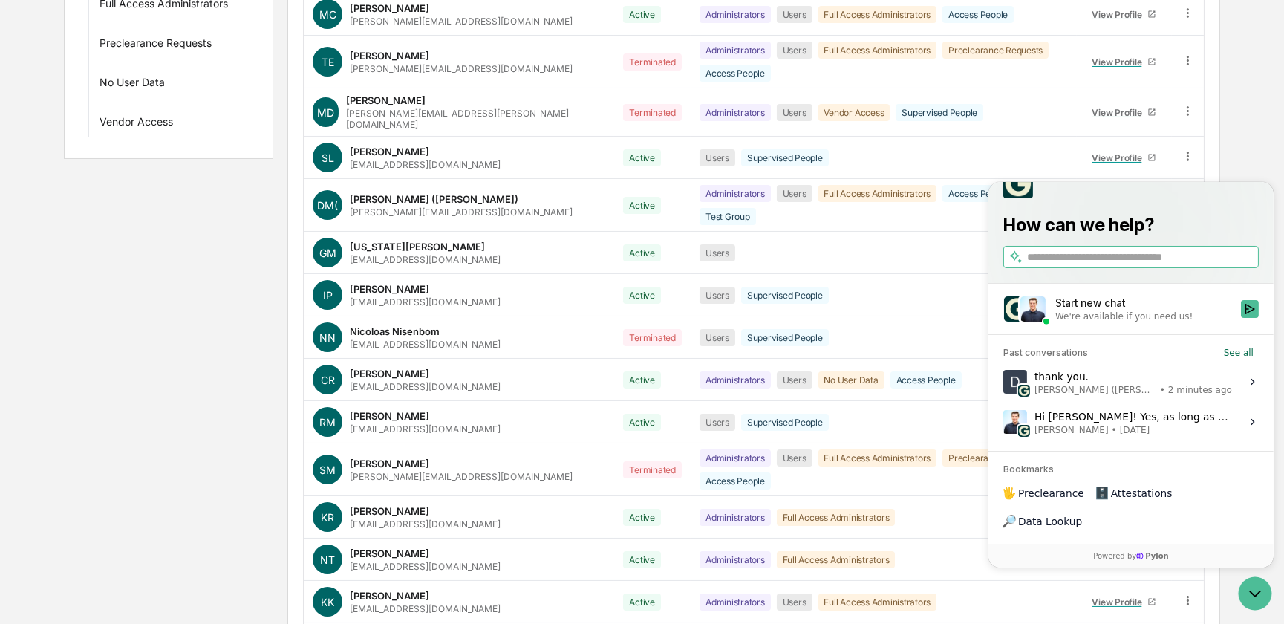
click at [1091, 193] on div "How can we help?" at bounding box center [1130, 219] width 285 height 130
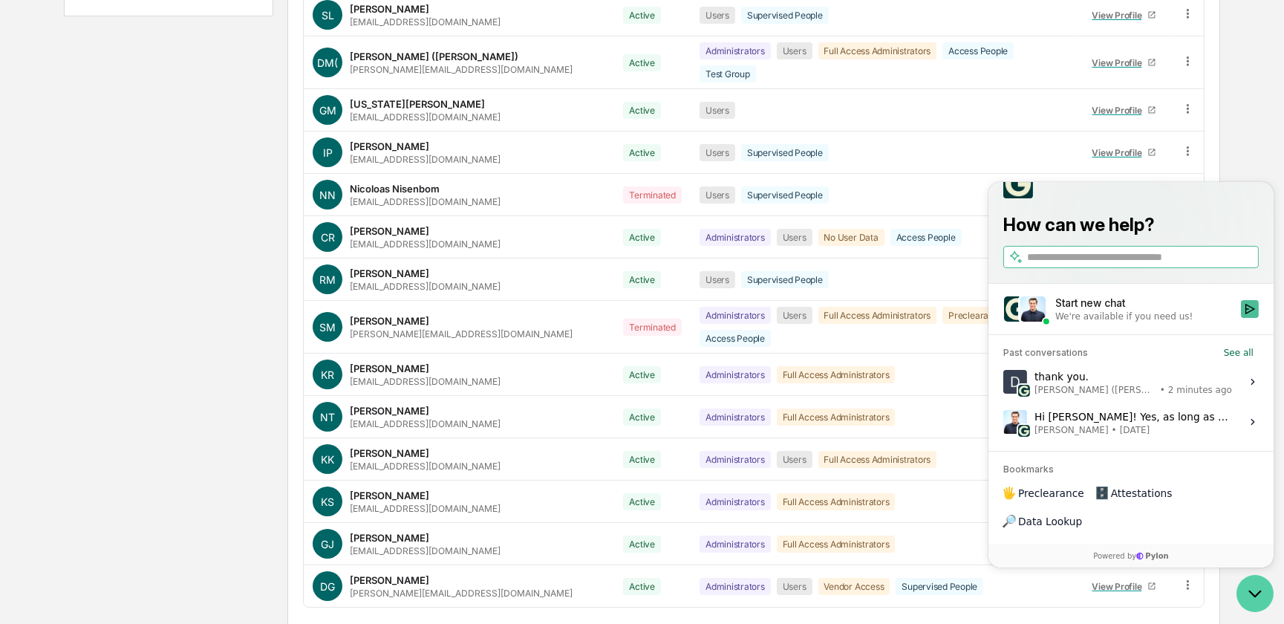
click at [1261, 594] on icon "Open customer support" at bounding box center [1254, 592] width 37 height 37
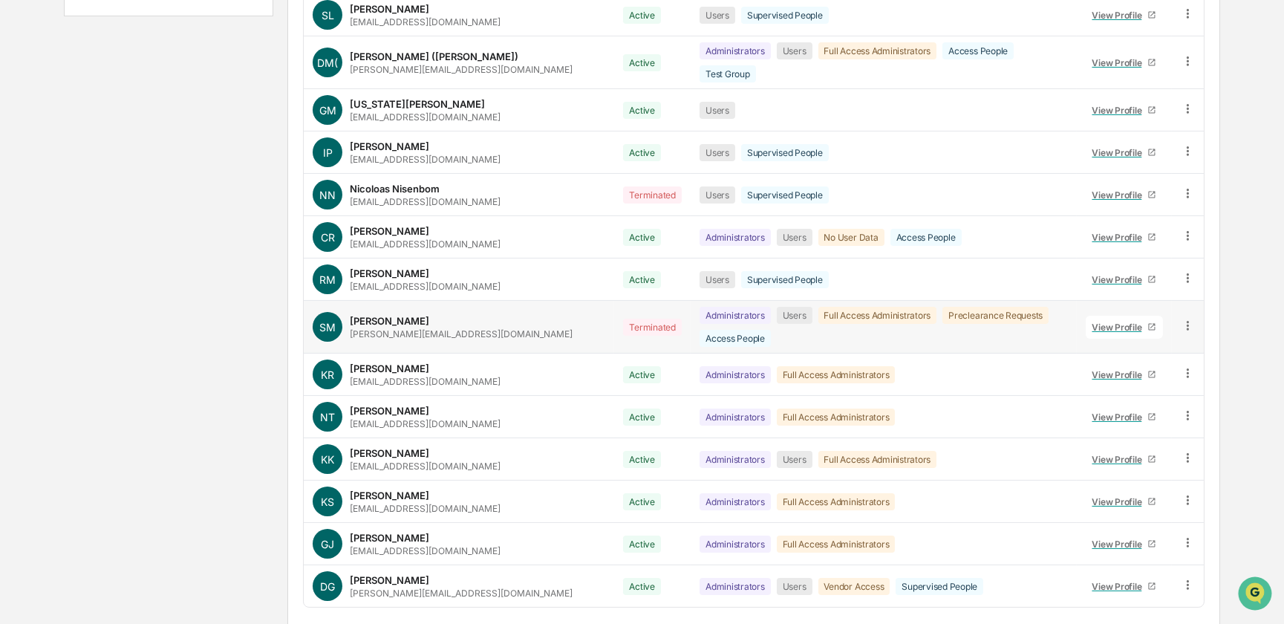
click at [1101, 322] on div "View Profile" at bounding box center [1120, 327] width 56 height 11
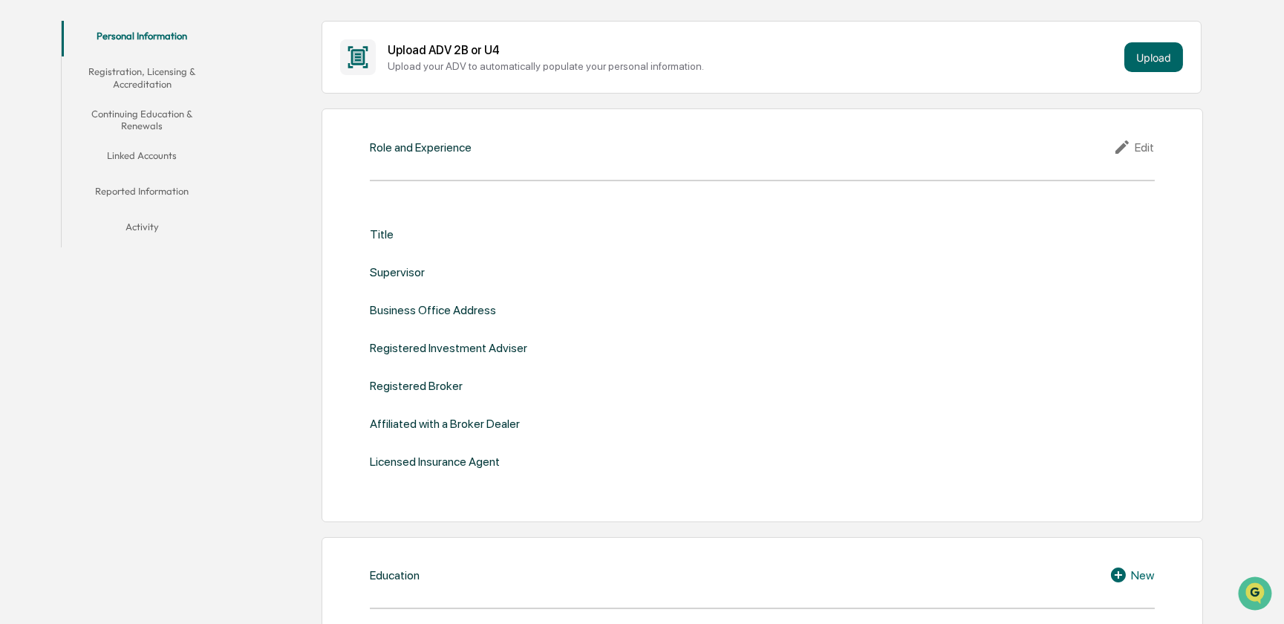
click at [149, 155] on button "Linked Accounts" at bounding box center [142, 158] width 161 height 36
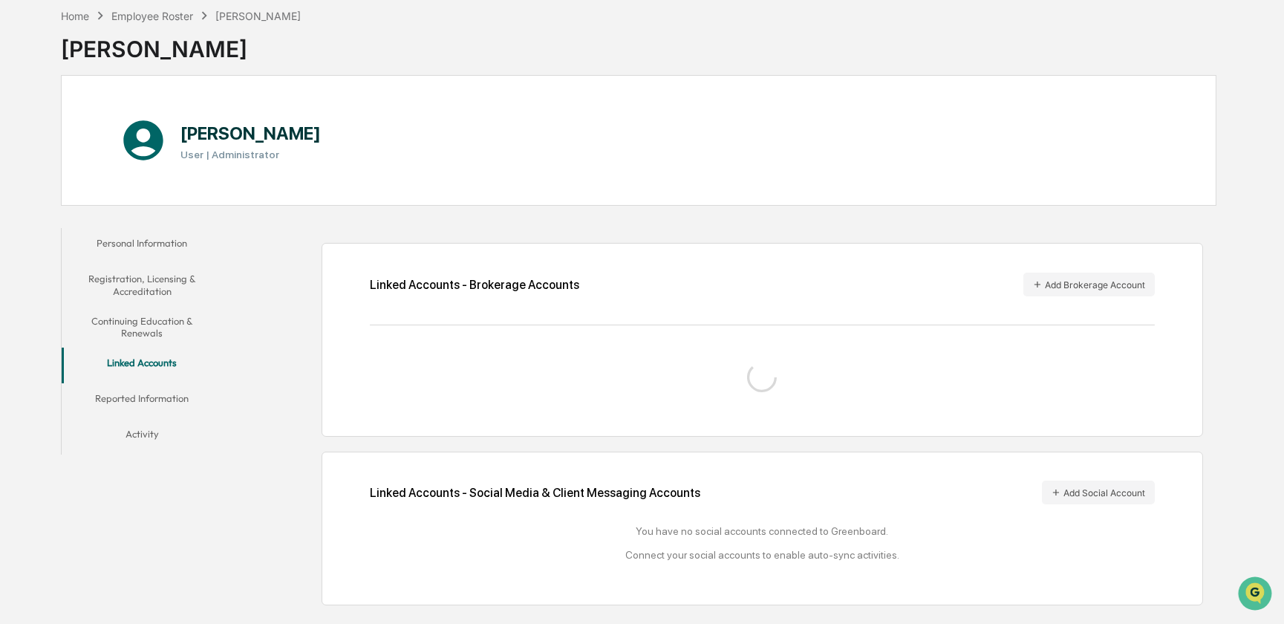
scroll to position [100, 0]
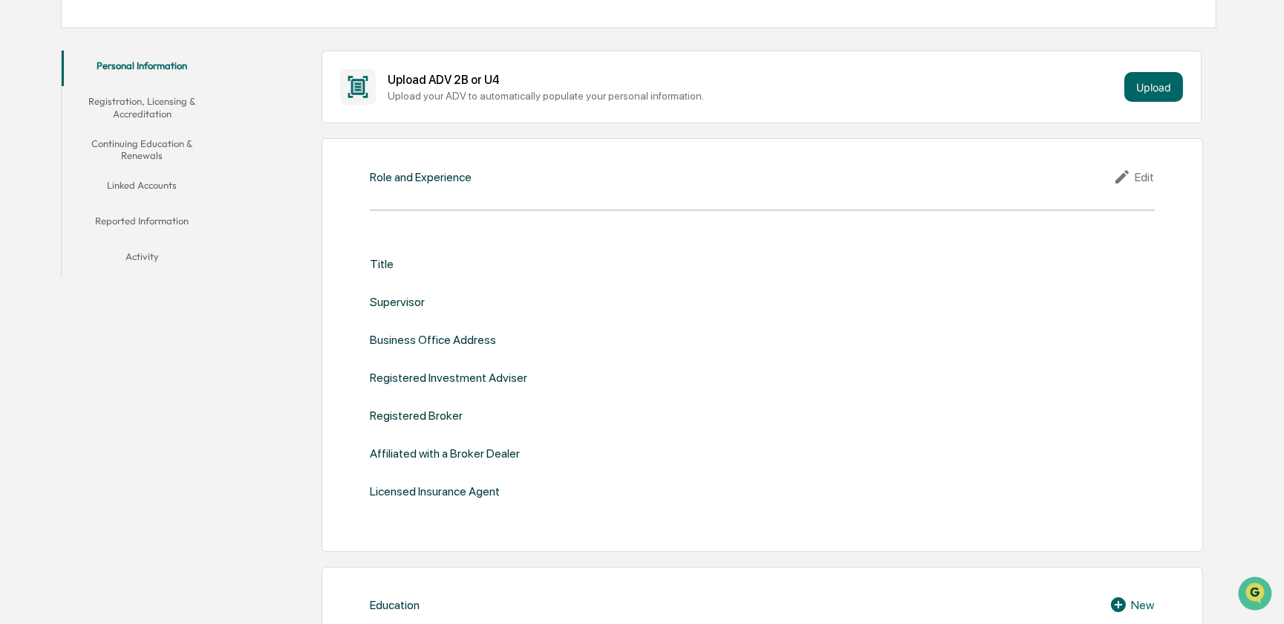
scroll to position [126, 0]
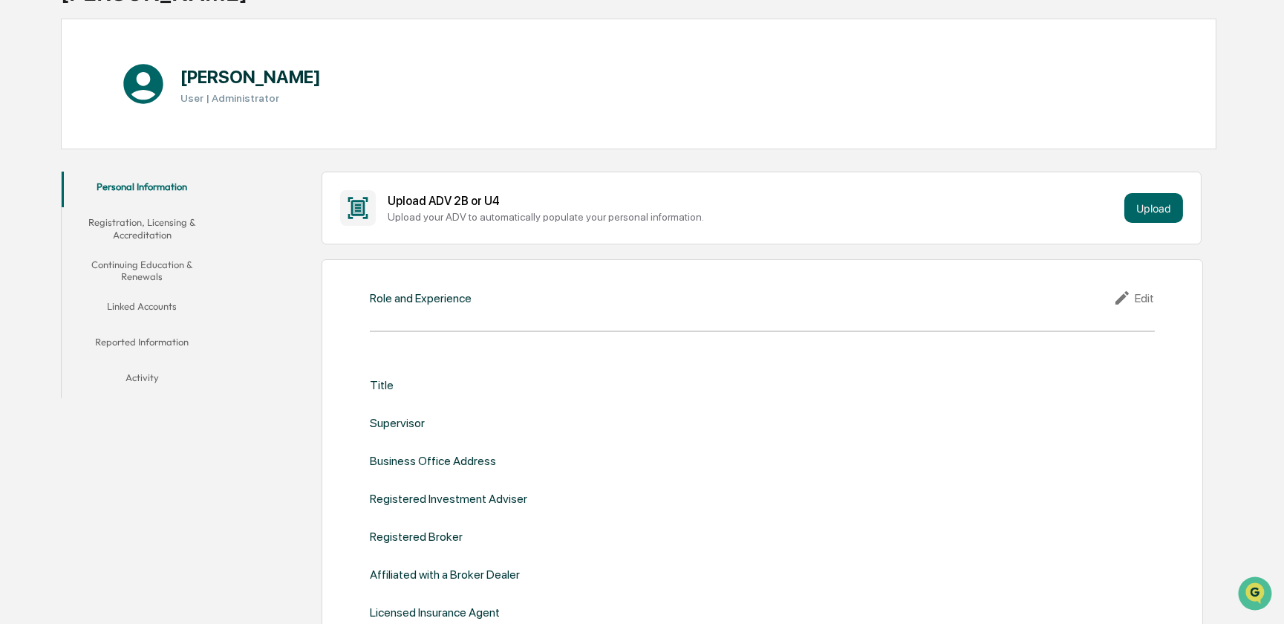
click at [146, 305] on button "Linked Accounts" at bounding box center [142, 309] width 161 height 36
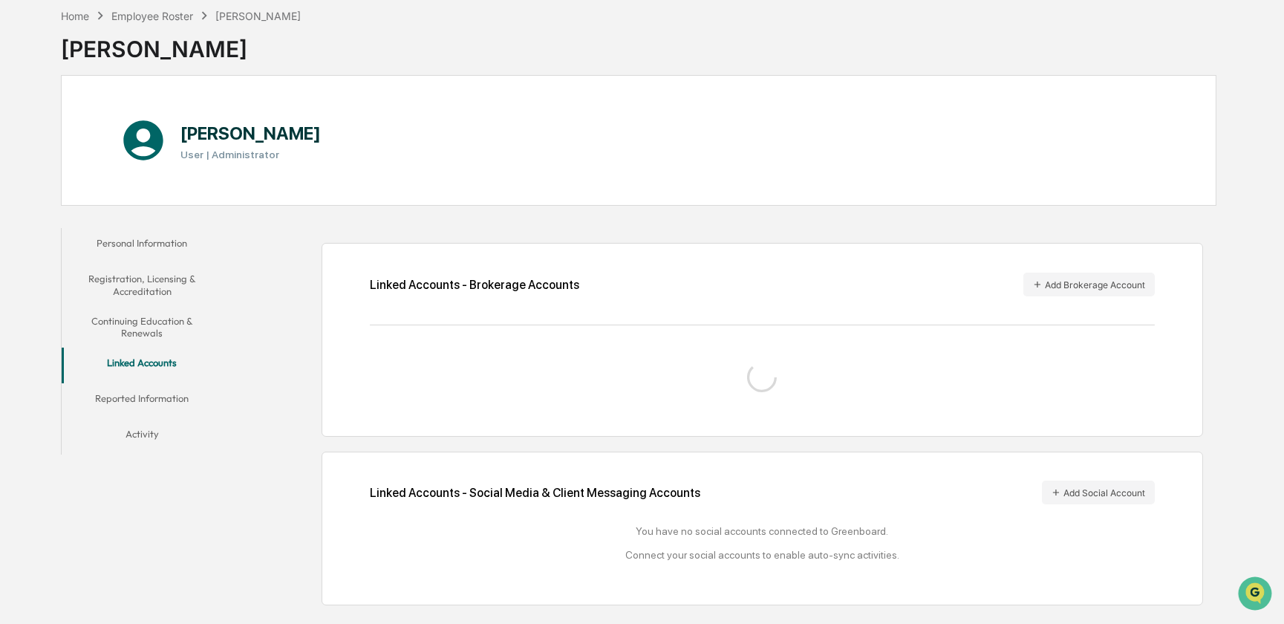
scroll to position [100, 0]
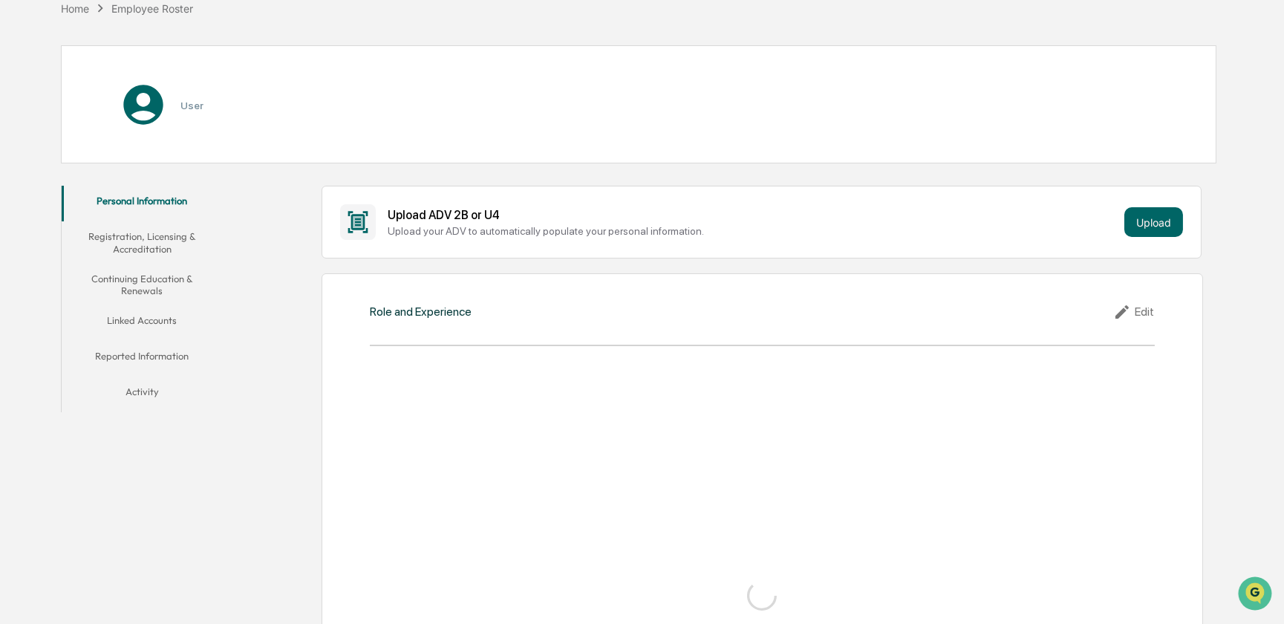
scroll to position [126, 0]
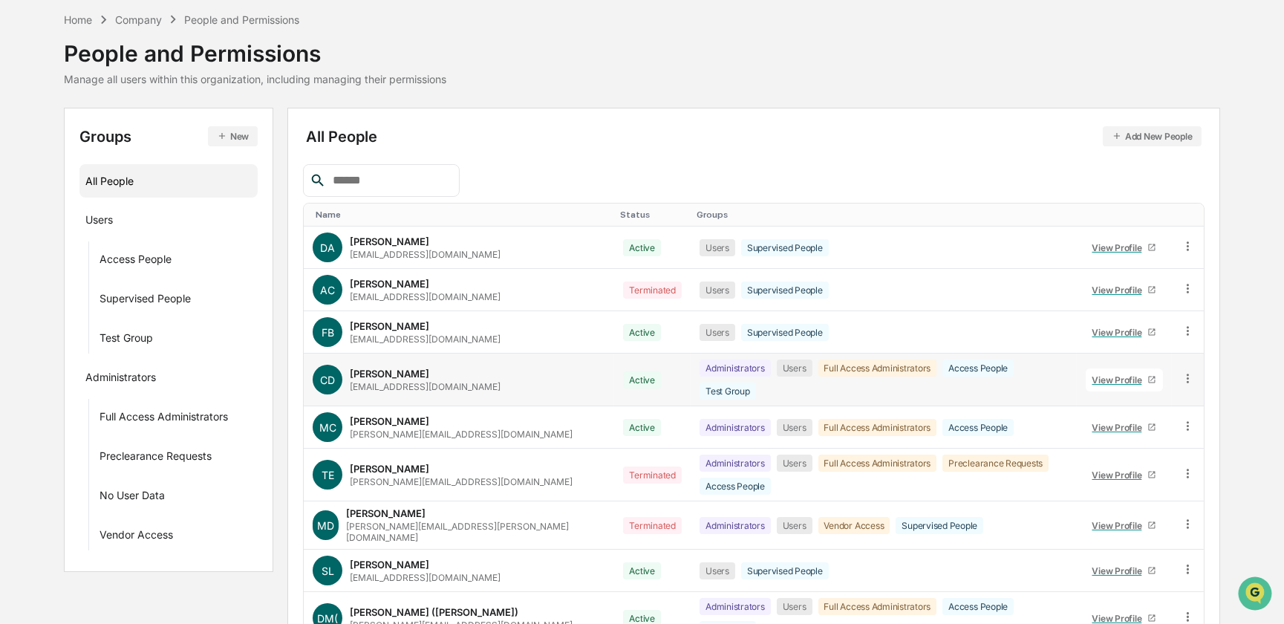
scroll to position [150, 0]
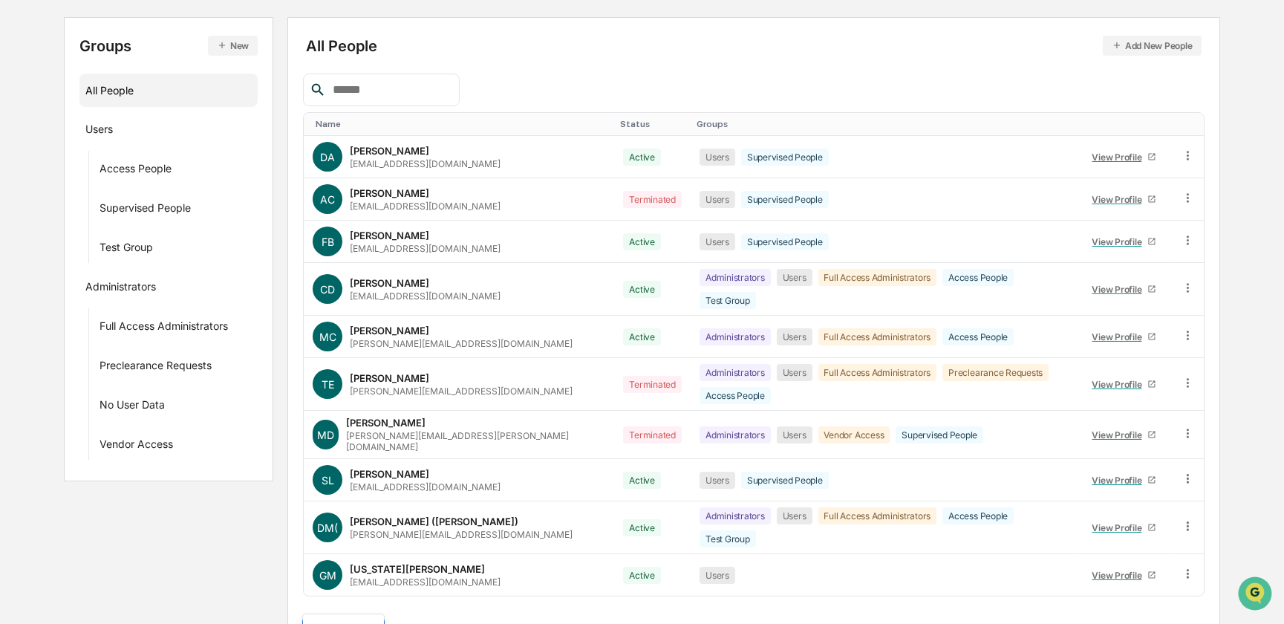
click at [368, 589] on body "Calendar Manage Tasks Reviews Approval Management Company People, Data, Setting…" at bounding box center [642, 256] width 1284 height 812
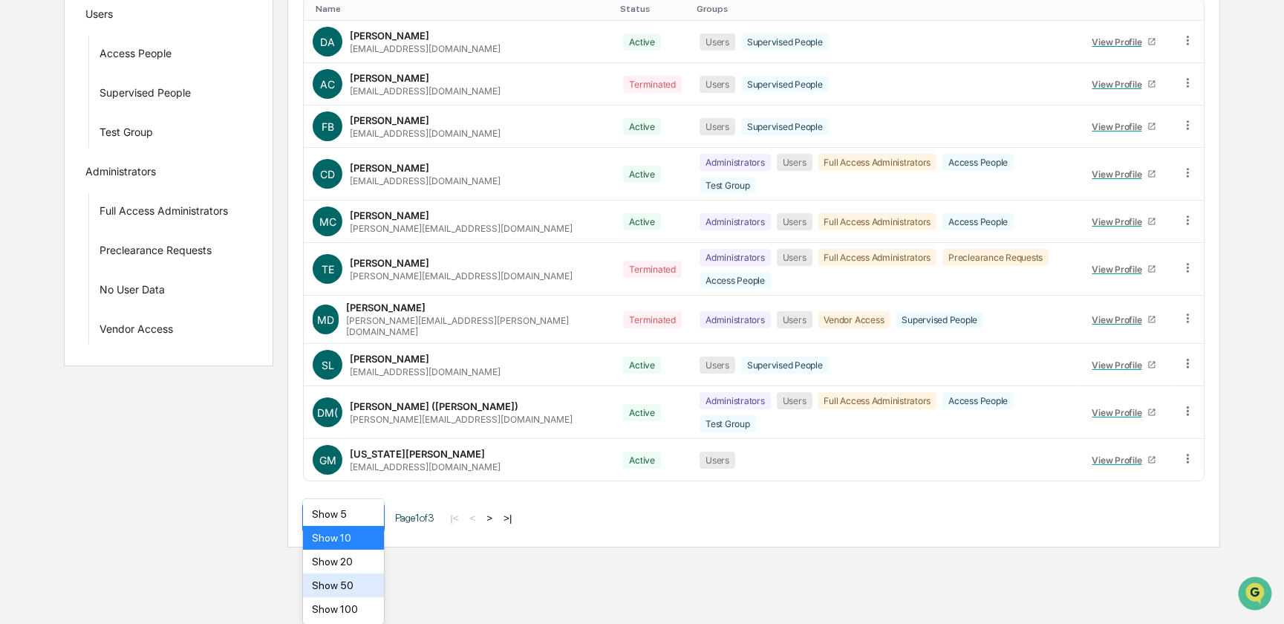
click at [336, 581] on div "Show 50" at bounding box center [343, 585] width 80 height 24
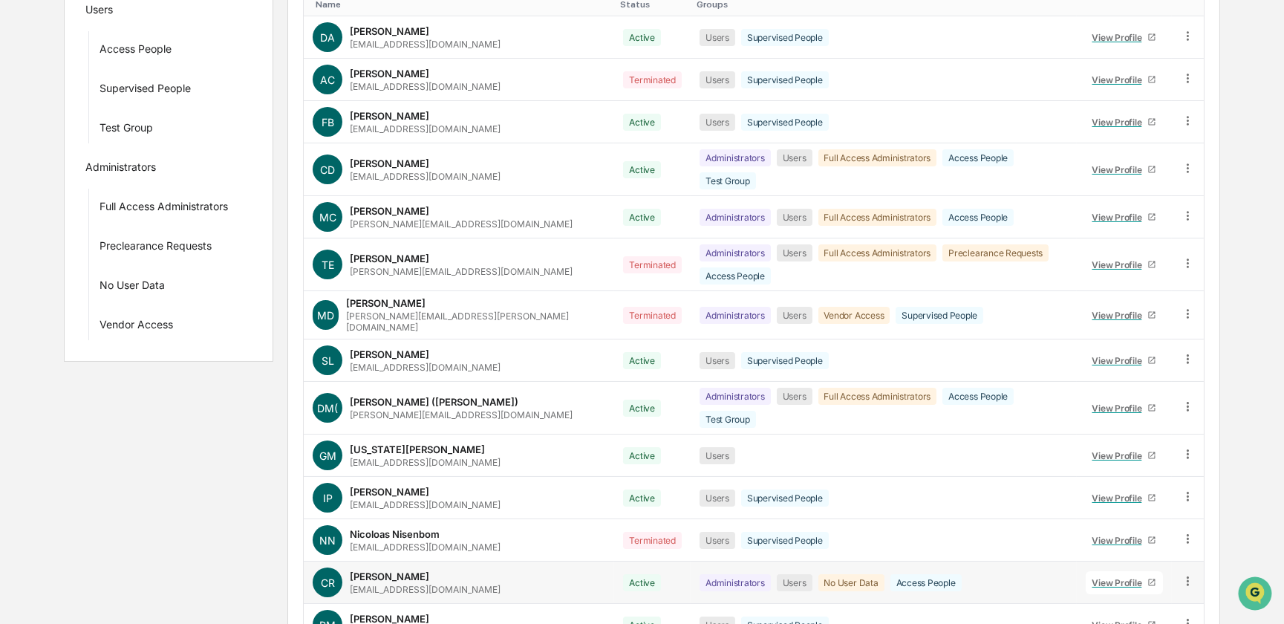
click at [1116, 577] on div "View Profile" at bounding box center [1120, 582] width 56 height 11
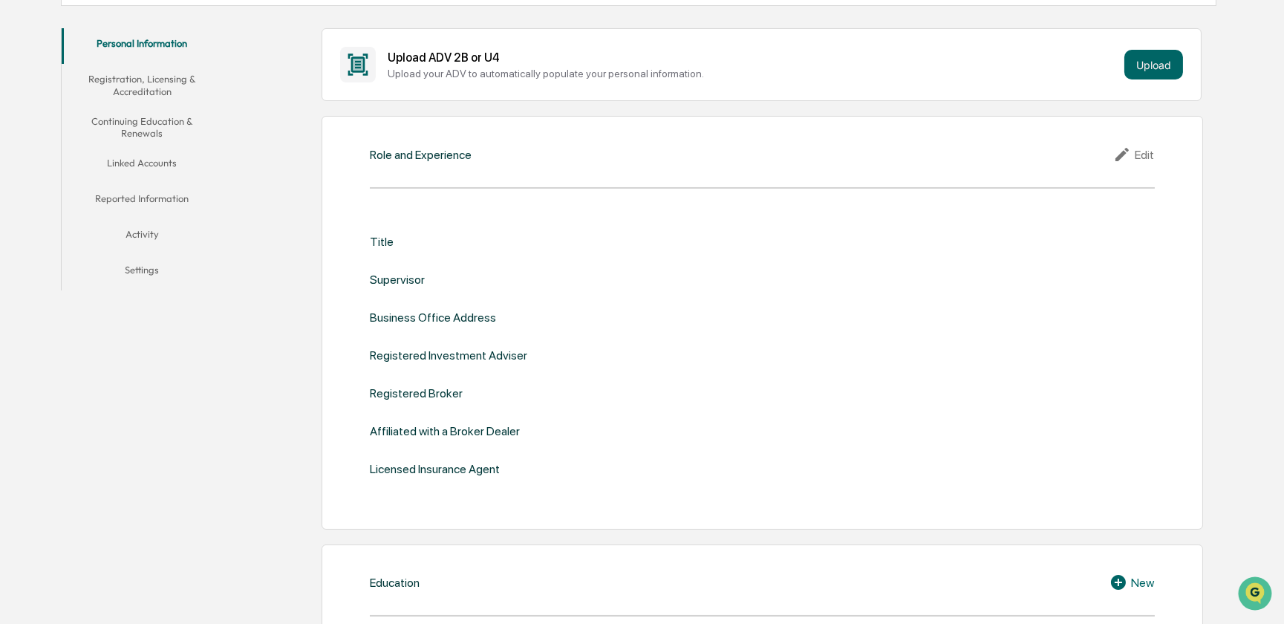
click at [140, 158] on button "Linked Accounts" at bounding box center [142, 166] width 161 height 36
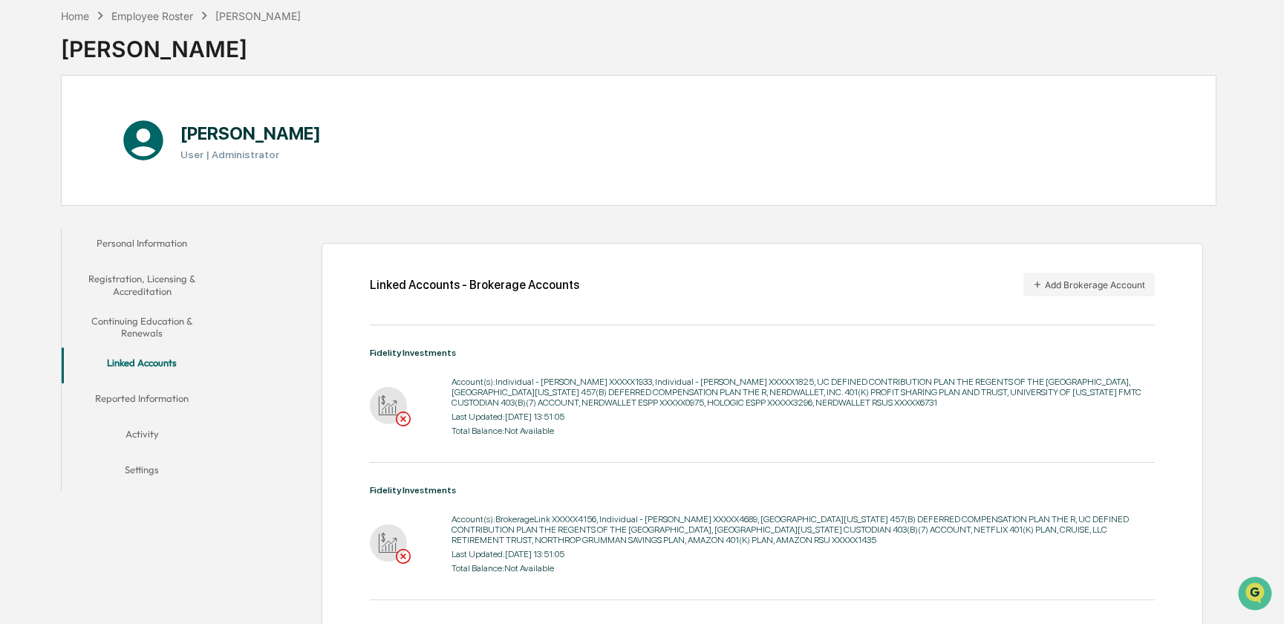
scroll to position [270, 0]
